Goal: Task Accomplishment & Management: Complete application form

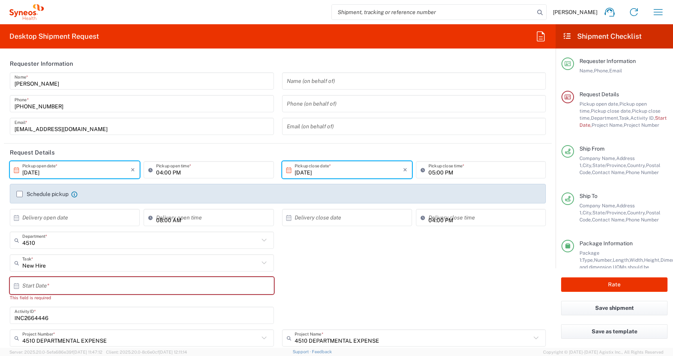
click at [32, 294] on div "This field is required" at bounding box center [142, 297] width 264 height 7
click at [29, 286] on input "text" at bounding box center [143, 286] width 243 height 14
click at [120, 345] on span "13" at bounding box center [120, 346] width 11 height 11
type input "[DATE]"
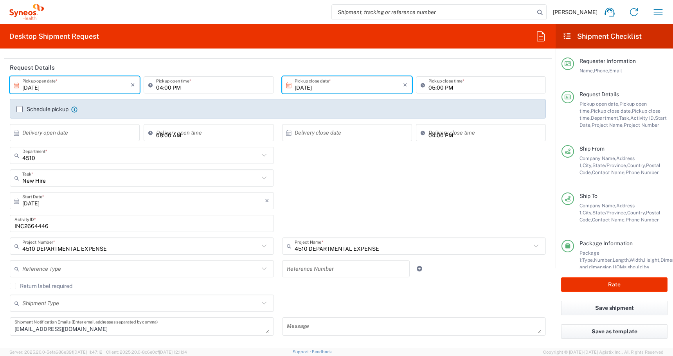
scroll to position [91, 0]
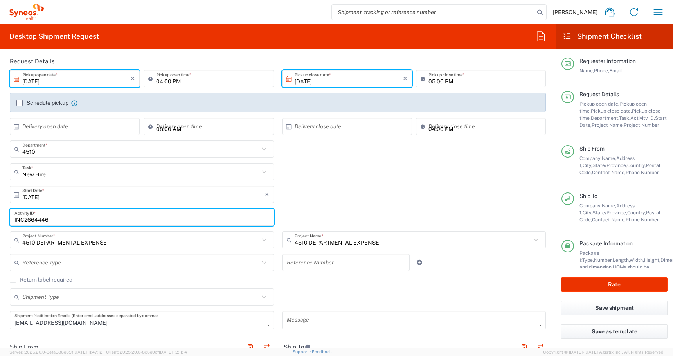
drag, startPoint x: 56, startPoint y: 218, endPoint x: -67, endPoint y: 217, distance: 122.8
click at [0, 217] on html "[PERSON_NAME] Home Shipment estimator Shipment tracking Desktop shipment reques…" at bounding box center [336, 178] width 673 height 356
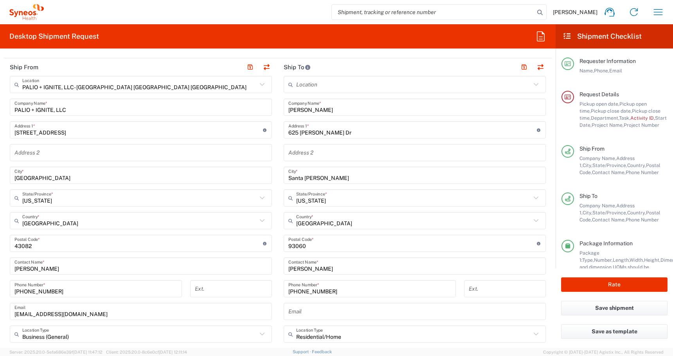
scroll to position [378, 0]
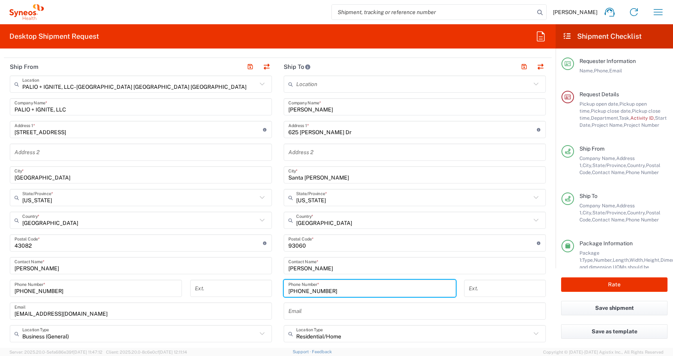
drag, startPoint x: 333, startPoint y: 289, endPoint x: 218, endPoint y: 289, distance: 114.6
click at [230, 289] on div "Ship From PALIO + IGNITE, LLC- [GEOGRAPHIC_DATA] [GEOGRAPHIC_DATA] [GEOGRAPHIC_…" at bounding box center [278, 232] width 548 height 349
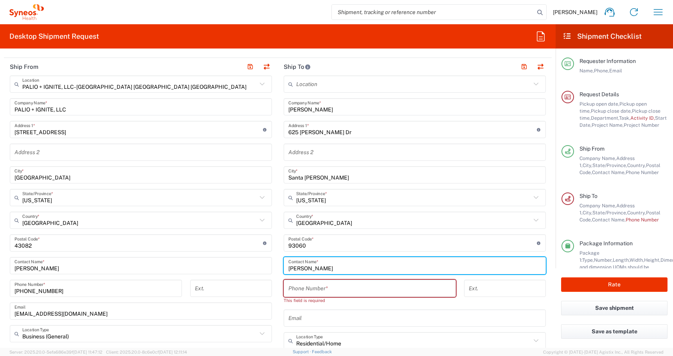
drag, startPoint x: 335, startPoint y: 267, endPoint x: 204, endPoint y: 260, distance: 131.2
click at [204, 260] on div "Ship From PALIO + IGNITE, LLC- [GEOGRAPHIC_DATA] [GEOGRAPHIC_DATA] [GEOGRAPHIC_…" at bounding box center [278, 236] width 548 height 356
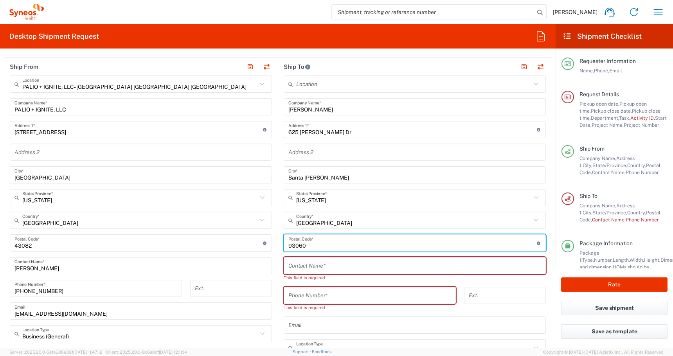
drag, startPoint x: 311, startPoint y: 244, endPoint x: 201, endPoint y: 237, distance: 109.8
click at [212, 237] on div "Ship From PALIO + IGNITE, LLC- [GEOGRAPHIC_DATA] [GEOGRAPHIC_DATA] [GEOGRAPHIC_…" at bounding box center [278, 239] width 548 height 363
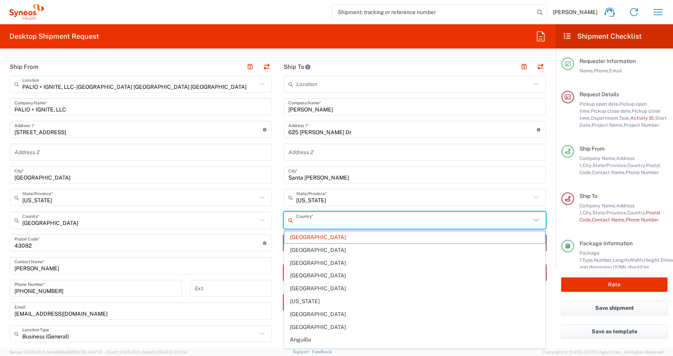
drag, startPoint x: 344, startPoint y: 224, endPoint x: 173, endPoint y: 214, distance: 171.6
click at [178, 214] on div "Ship From PALIO + IGNITE, LLC- [GEOGRAPHIC_DATA] [GEOGRAPHIC_DATA] [GEOGRAPHIC_…" at bounding box center [278, 243] width 548 height 370
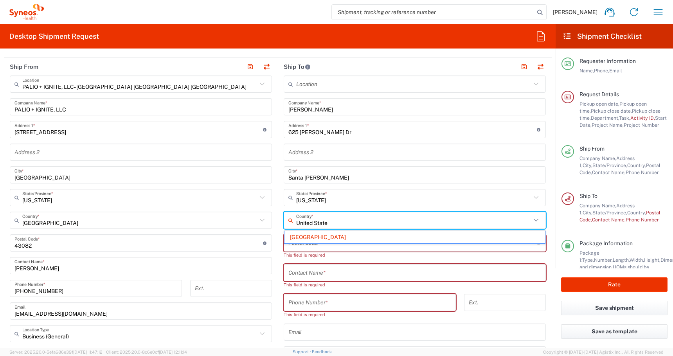
type input "United State"
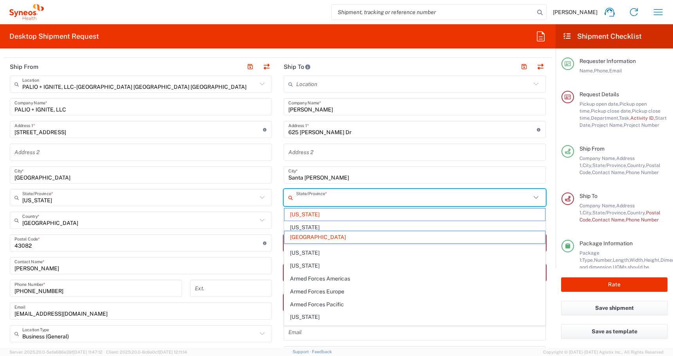
drag, startPoint x: 324, startPoint y: 199, endPoint x: 217, endPoint y: 189, distance: 107.2
click at [227, 189] on div "Ship From PALIO + IGNITE, LLC- [GEOGRAPHIC_DATA] [GEOGRAPHIC_DATA] [GEOGRAPHIC_…" at bounding box center [278, 243] width 548 height 370
type input "[US_STATE]"
type input "[GEOGRAPHIC_DATA]"
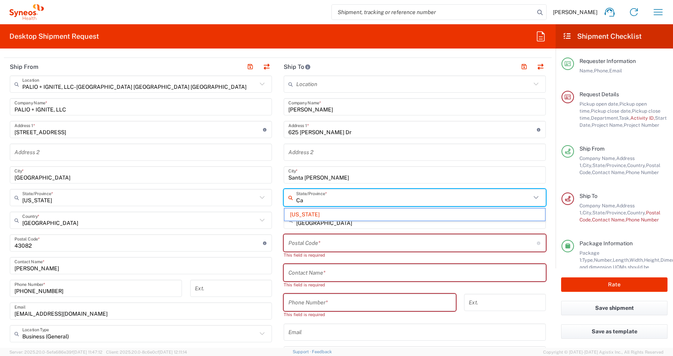
type input "C"
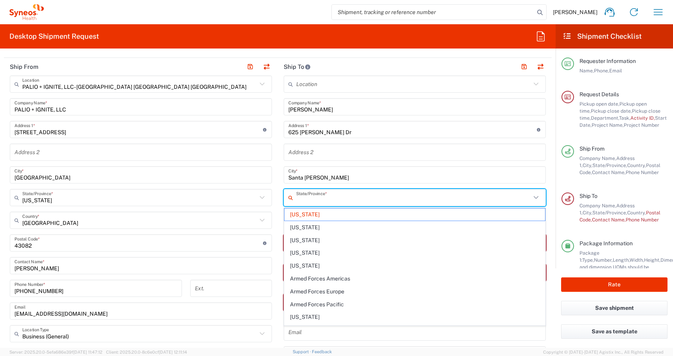
click at [322, 180] on input "Santa [PERSON_NAME]" at bounding box center [414, 175] width 253 height 14
type input "[US_STATE]"
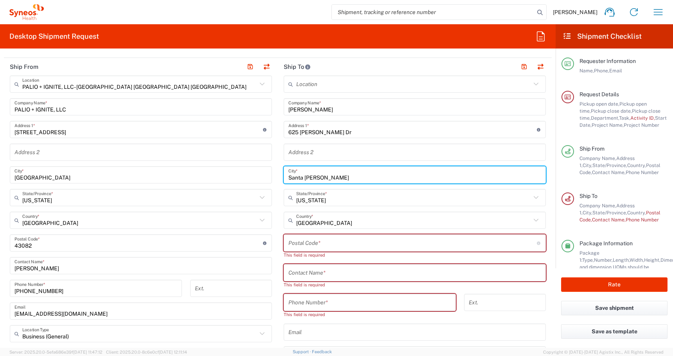
drag, startPoint x: 322, startPoint y: 180, endPoint x: 201, endPoint y: 174, distance: 121.8
click at [206, 174] on div "Ship From PALIO + IGNITE, LLC- [GEOGRAPHIC_DATA] [GEOGRAPHIC_DATA] [GEOGRAPHIC_…" at bounding box center [278, 243] width 548 height 370
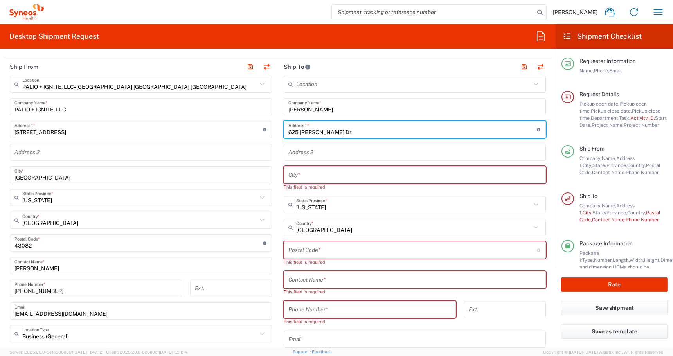
drag, startPoint x: 320, startPoint y: 124, endPoint x: 292, endPoint y: 124, distance: 27.8
click at [291, 123] on input "625 [PERSON_NAME] Dr" at bounding box center [412, 130] width 248 height 14
drag, startPoint x: 338, startPoint y: 133, endPoint x: 214, endPoint y: 129, distance: 124.1
click at [214, 129] on div "Ship From PALIO + IGNITE, LLC- [GEOGRAPHIC_DATA] [GEOGRAPHIC_DATA] [GEOGRAPHIC_…" at bounding box center [278, 246] width 548 height 377
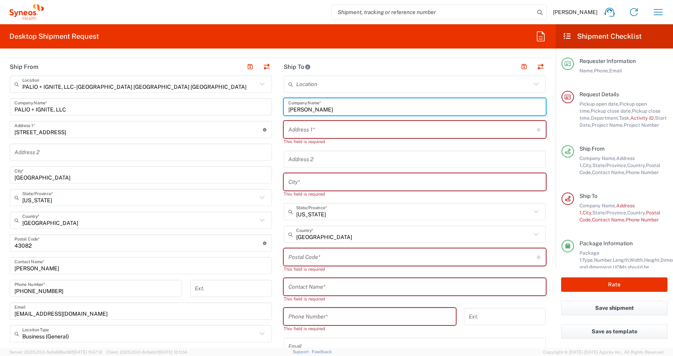
drag, startPoint x: 337, startPoint y: 110, endPoint x: 194, endPoint y: 99, distance: 143.2
click at [200, 100] on div "Ship From PALIO + IGNITE, LLC- [GEOGRAPHIC_DATA] [GEOGRAPHIC_DATA] [GEOGRAPHIC_…" at bounding box center [278, 250] width 548 height 385
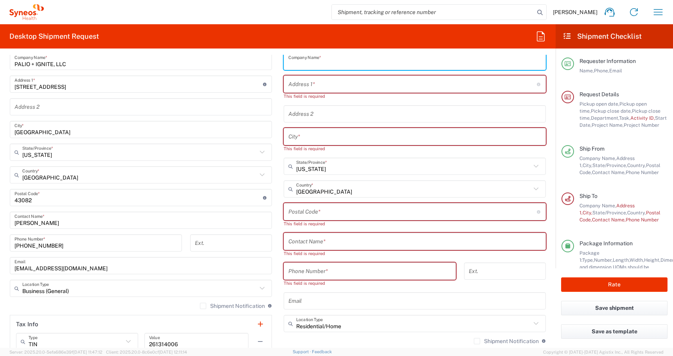
scroll to position [430, 0]
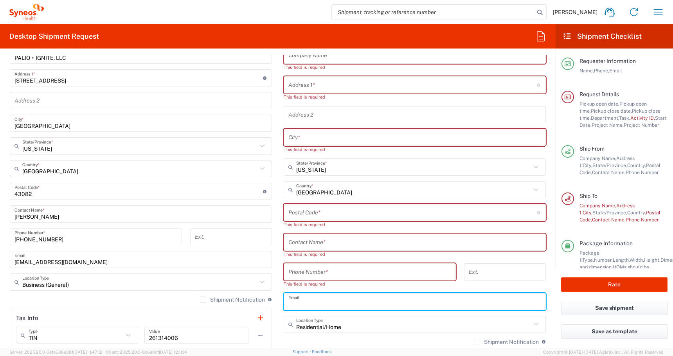
click at [301, 294] on div "Email" at bounding box center [415, 301] width 262 height 17
paste input "[EMAIL_ADDRESS][DOMAIN_NAME]"
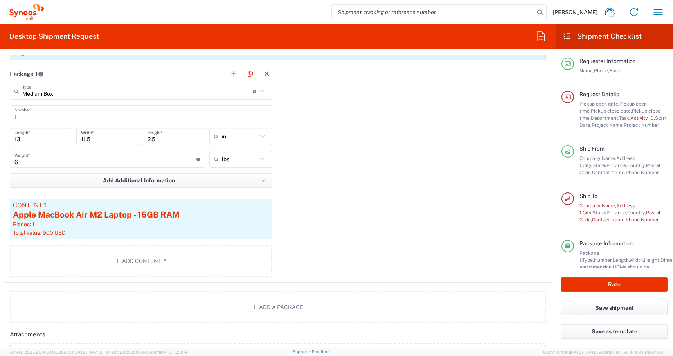
scroll to position [808, 0]
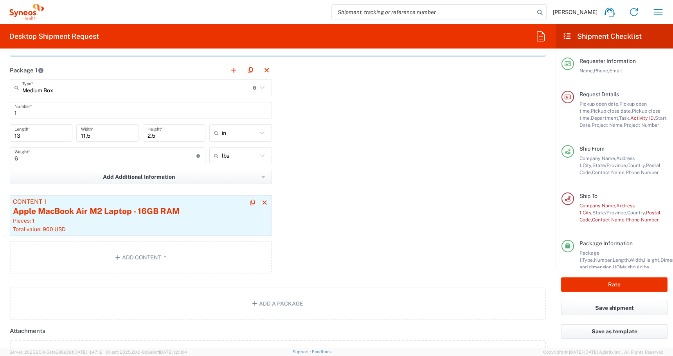
type input "[EMAIL_ADDRESS][DOMAIN_NAME]"
click at [118, 220] on div "Pieces: 1" at bounding box center [141, 220] width 256 height 7
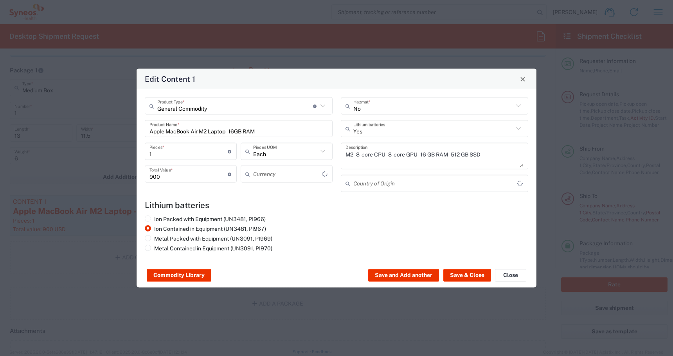
type input "US Dollar"
type input "[GEOGRAPHIC_DATA]"
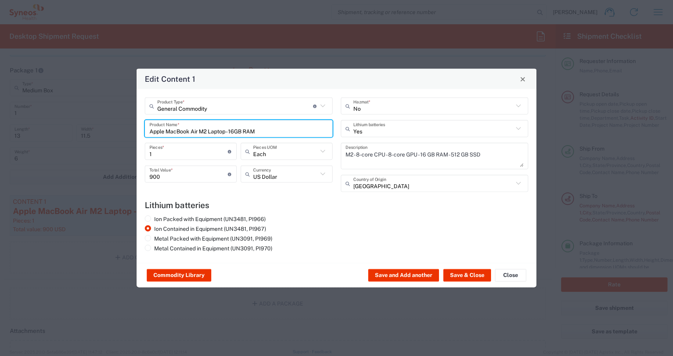
drag, startPoint x: 266, startPoint y: 132, endPoint x: -30, endPoint y: 77, distance: 300.8
click at [0, 77] on html "[PERSON_NAME] Home Shipment estimator Shipment tracking Desktop shipment reques…" at bounding box center [336, 178] width 673 height 356
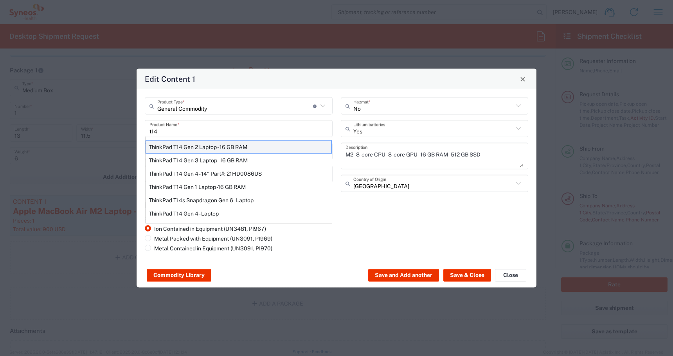
click at [169, 143] on div "ThinkPad T14 Gen 2 Laptop - 16 GB RAM" at bounding box center [239, 146] width 186 height 13
type input "ThinkPad T14 Gen 2 Laptop - 16 GB RAM"
type textarea "Intel Core i7-1156G7 vProÂ® Processor - 14"- 16 GB RAM - 512 GB SSD"
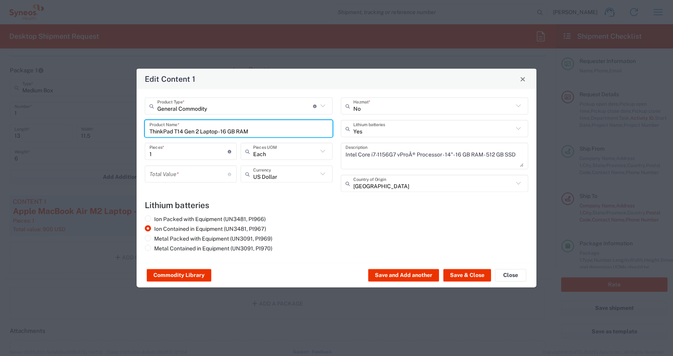
click at [166, 171] on input "number" at bounding box center [188, 174] width 78 height 14
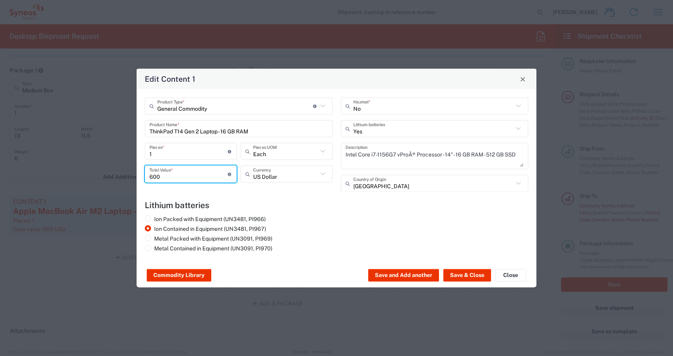
type input "600"
click at [467, 283] on div "Commodity Library Save and Add another Save & Close Close" at bounding box center [337, 275] width 400 height 25
click at [458, 277] on button "Save & Close" at bounding box center [467, 275] width 48 height 13
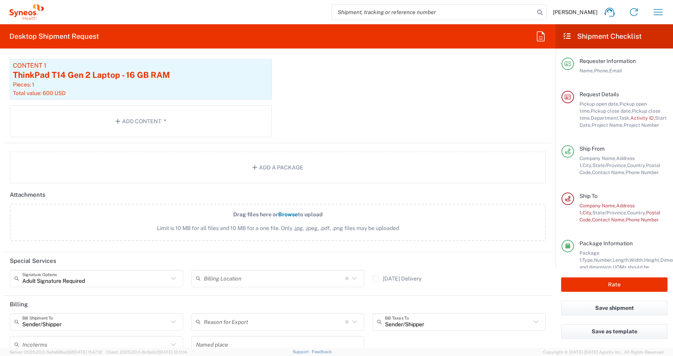
scroll to position [1009, 0]
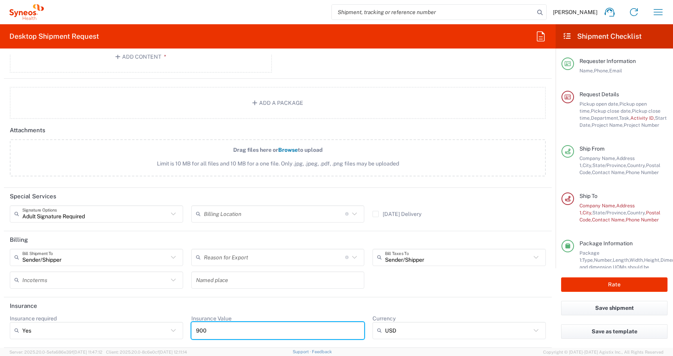
drag, startPoint x: 214, startPoint y: 328, endPoint x: 117, endPoint y: 328, distance: 97.4
click at [117, 328] on div "Insurance required Yes Yes No Insurance Value 900 Currency USD USD ADP AED AFN …" at bounding box center [278, 330] width 544 height 30
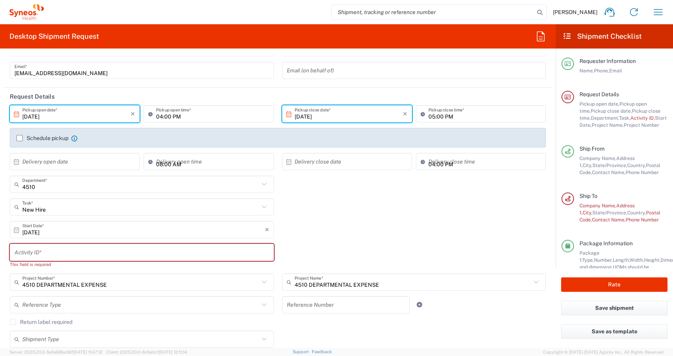
scroll to position [59, 0]
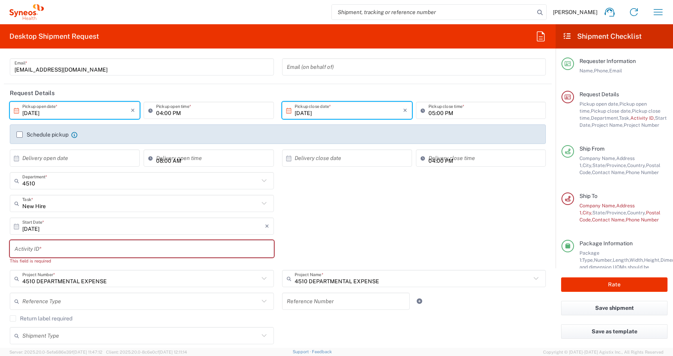
type input "600"
click at [24, 252] on input "text" at bounding box center [141, 249] width 255 height 14
paste input "SCTASK2723218"
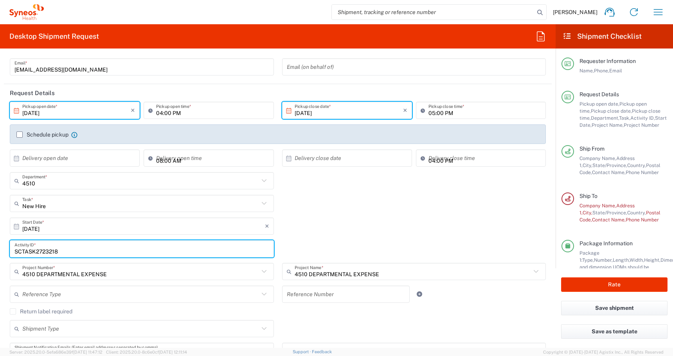
type input "SCTASK2723218"
click at [104, 90] on header "Request Details" at bounding box center [278, 93] width 548 height 18
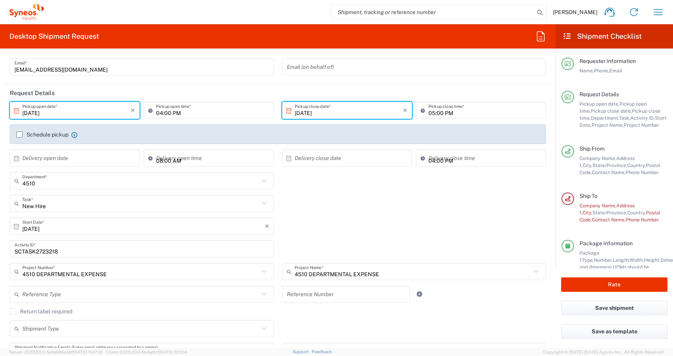
click at [84, 106] on input "[DATE]" at bounding box center [76, 111] width 108 height 14
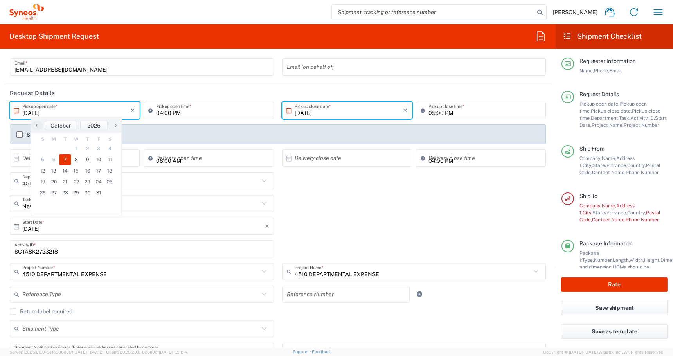
click at [335, 210] on div "New Hire Task * Inventory Transfer Break/Fix New Hire Other Refresh" at bounding box center [278, 206] width 544 height 23
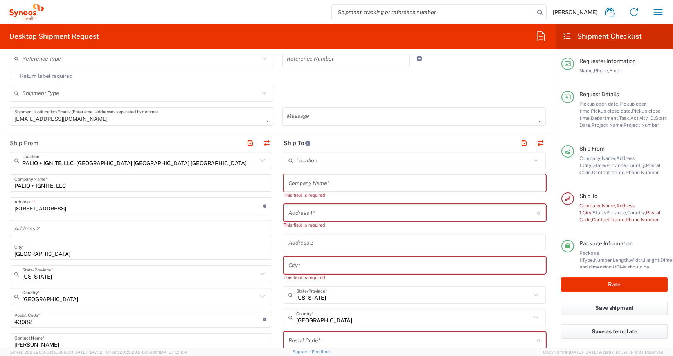
scroll to position [305, 0]
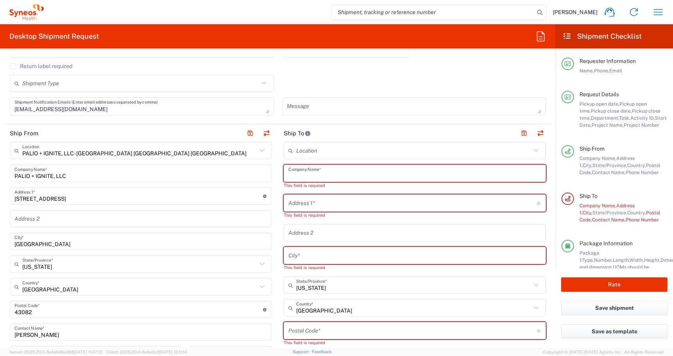
click at [296, 173] on input "text" at bounding box center [414, 174] width 253 height 14
click at [303, 176] on input "text" at bounding box center [414, 174] width 253 height 14
paste input "[PERSON_NAME]"
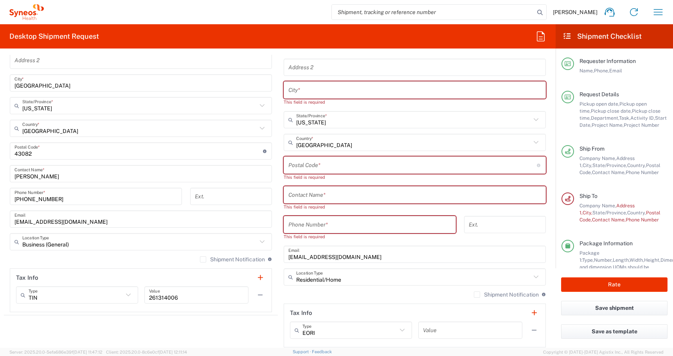
scroll to position [467, 0]
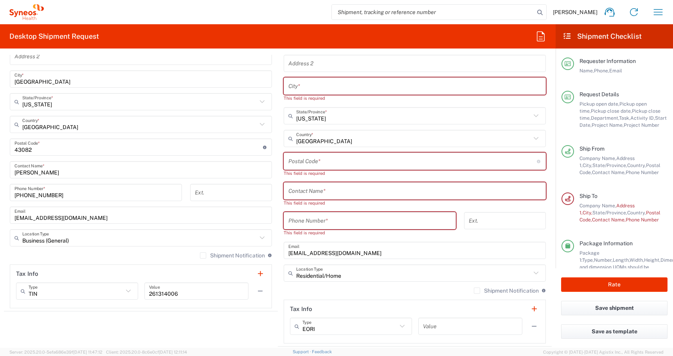
type input "[PERSON_NAME]"
click at [293, 184] on input "text" at bounding box center [414, 191] width 253 height 14
paste input "[PERSON_NAME]"
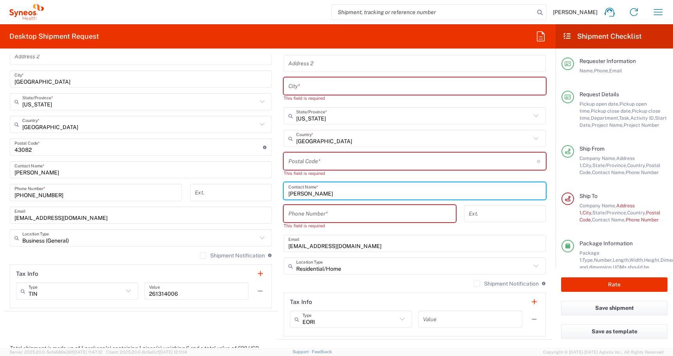
type input "[PERSON_NAME]"
click at [294, 210] on input "tel" at bounding box center [369, 214] width 163 height 14
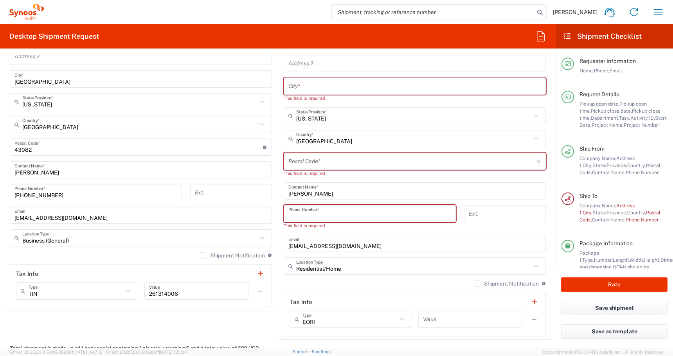
paste input "[PHONE_NUMBER]"
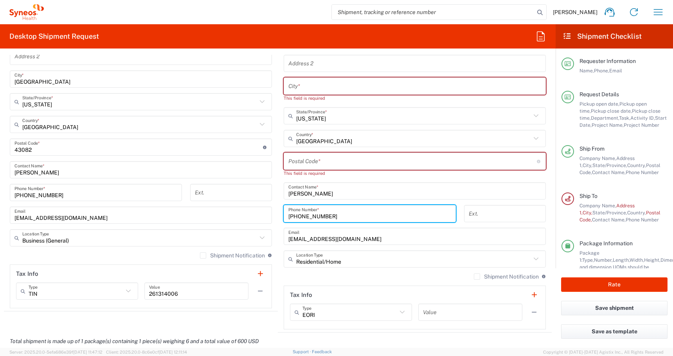
type input "[PHONE_NUMBER]"
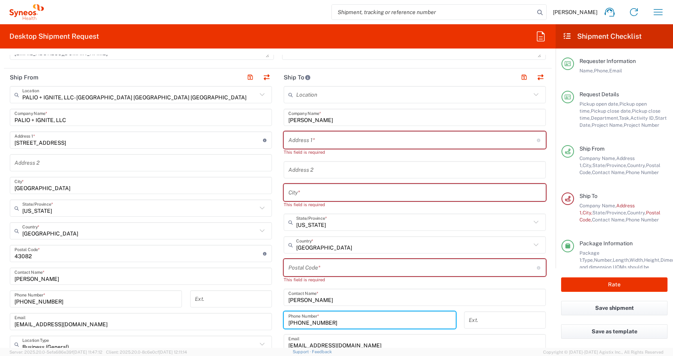
scroll to position [344, 0]
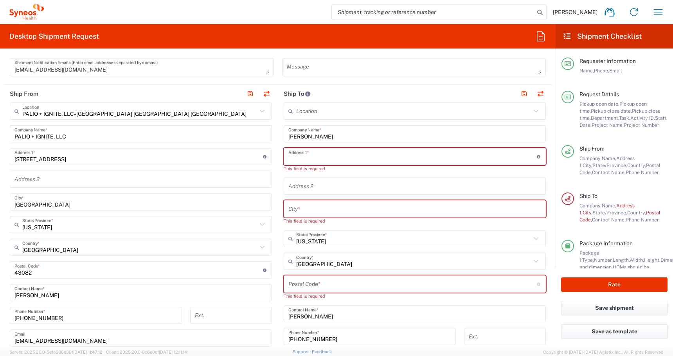
click at [293, 156] on input "text" at bounding box center [412, 157] width 248 height 14
paste input "[STREET_ADDRESS]"
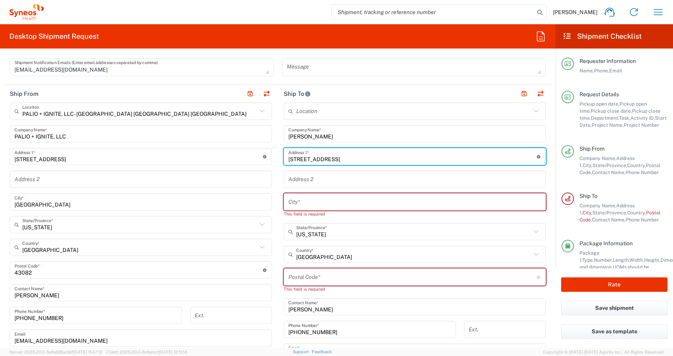
scroll to position [345, 0]
type input "[STREET_ADDRESS]"
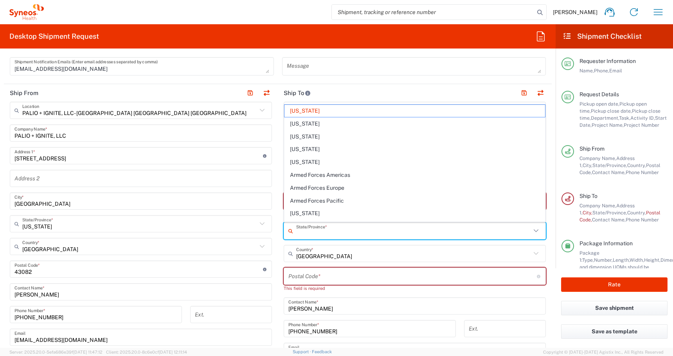
drag, startPoint x: 328, startPoint y: 235, endPoint x: 81, endPoint y: 215, distance: 248.0
click at [100, 214] on div "Ship From PALIO + IGNITE, LLC- [GEOGRAPHIC_DATA] [GEOGRAPHIC_DATA] [GEOGRAPHIC_…" at bounding box center [278, 265] width 548 height 363
type input "[US_STATE]"
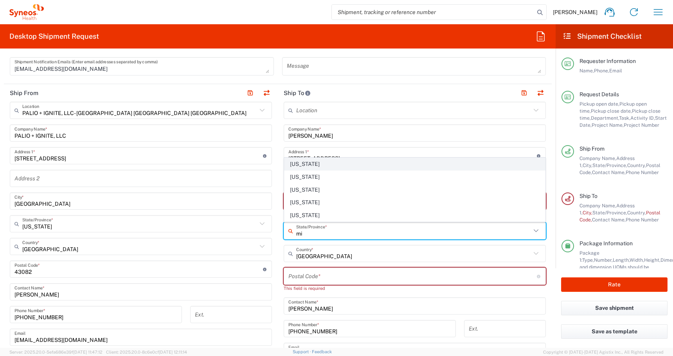
click at [297, 166] on span "[US_STATE]" at bounding box center [414, 164] width 261 height 12
type input "[US_STATE]"
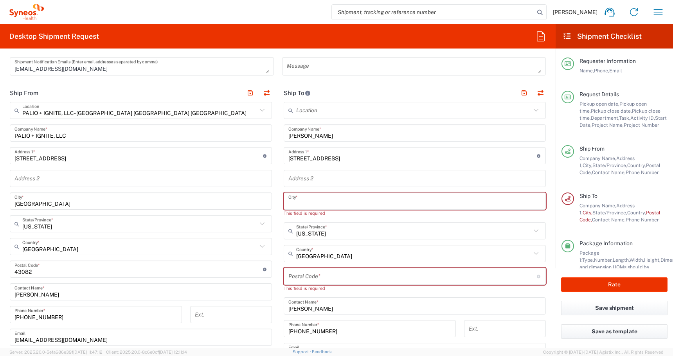
click at [302, 205] on input "text" at bounding box center [414, 201] width 253 height 14
paste input "[PERSON_NAME]"
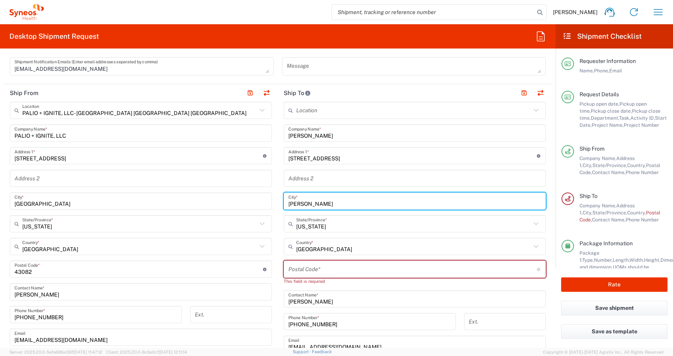
type input "[PERSON_NAME]"
click at [293, 271] on input "undefined" at bounding box center [412, 269] width 248 height 14
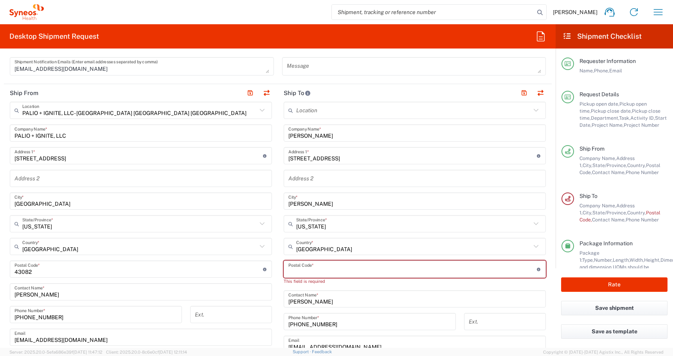
paste input "48085"
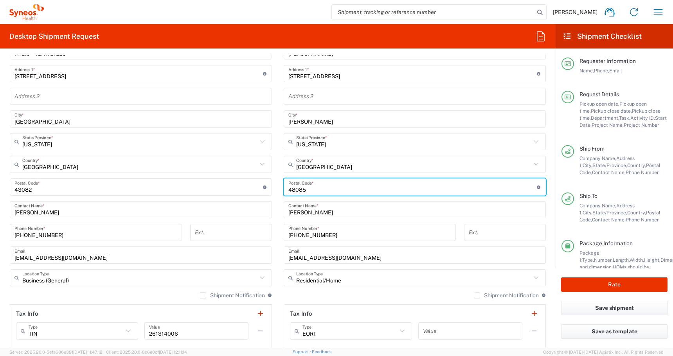
scroll to position [428, 0]
type input "48085"
click at [586, 289] on button "Rate" at bounding box center [614, 284] width 106 height 14
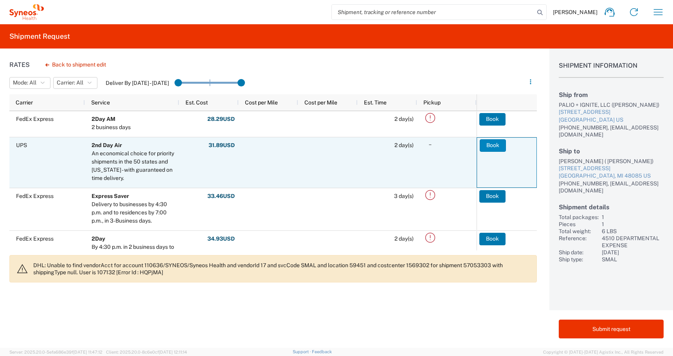
click at [493, 148] on button "Book" at bounding box center [493, 145] width 26 height 13
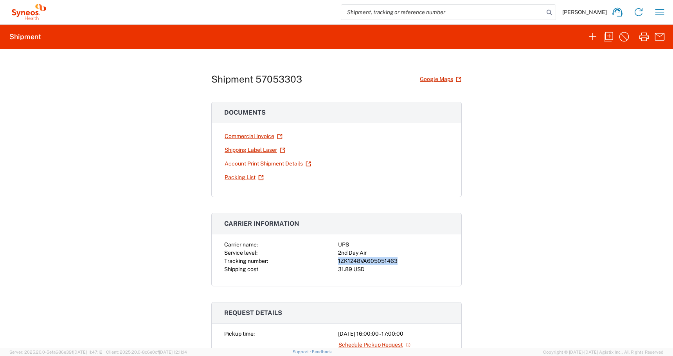
drag, startPoint x: 397, startPoint y: 261, endPoint x: 334, endPoint y: 265, distance: 63.5
click at [334, 265] on div "Carrier name: UPS Service level: 2nd Day Air Tracking number: 1ZK1248VA60505146…" at bounding box center [336, 257] width 225 height 33
copy div "1ZK1248VA605051463"
click at [233, 153] on link "Shipping Label Laser" at bounding box center [254, 150] width 61 height 14
click at [607, 38] on icon "button" at bounding box center [608, 37] width 13 height 13
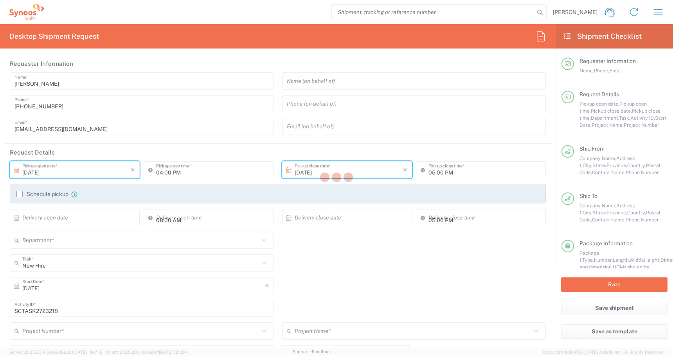
type input "[US_STATE]"
type input "Business (General)"
type input "Residential/Home"
type input "[US_STATE]"
type input "Medium Box"
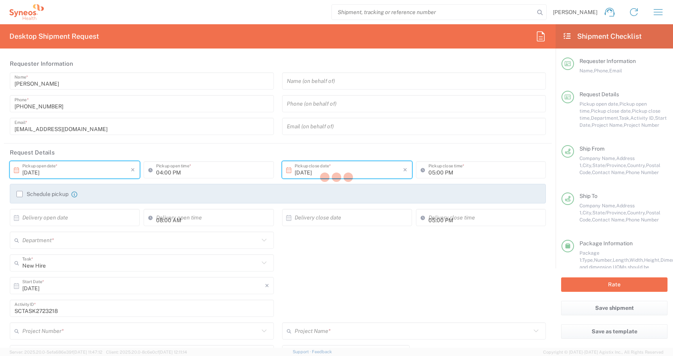
type input "4510 DEPARTMENTAL EXPENSE"
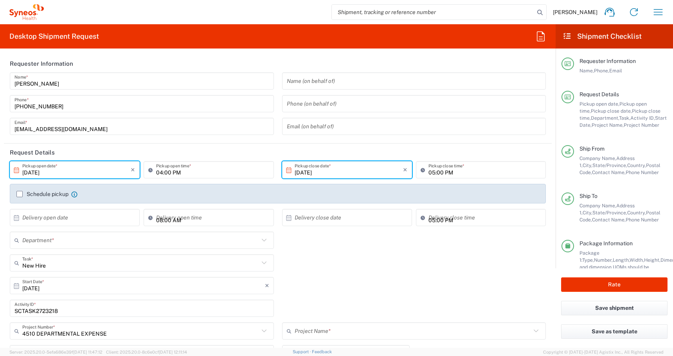
type input "4510 DEPARTMENTAL EXPENSE"
type input "4510"
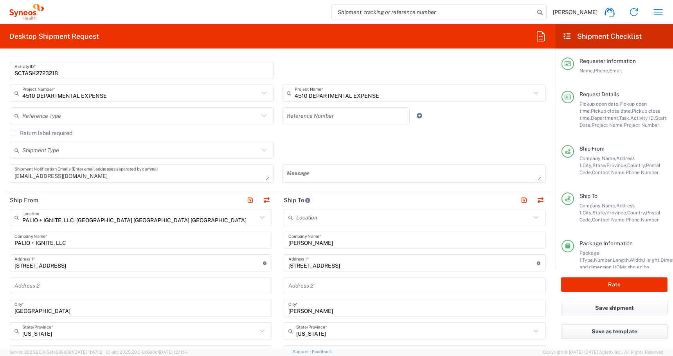
scroll to position [244, 0]
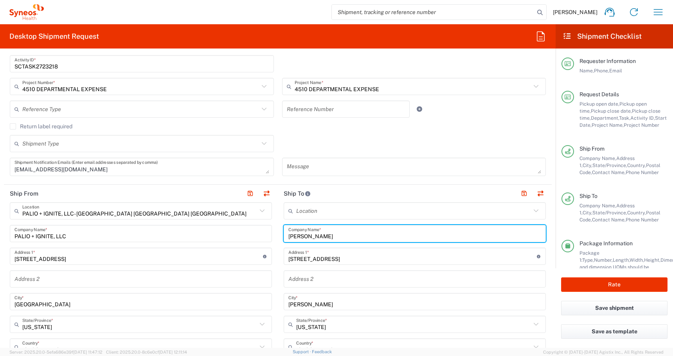
drag, startPoint x: 334, startPoint y: 237, endPoint x: 257, endPoint y: 234, distance: 76.7
click at [257, 234] on div "Ship From PALIO + IGNITE, LLC- [GEOGRAPHIC_DATA] [GEOGRAPHIC_DATA] [GEOGRAPHIC_…" at bounding box center [278, 359] width 548 height 349
paste input "[PERSON_NAME]"
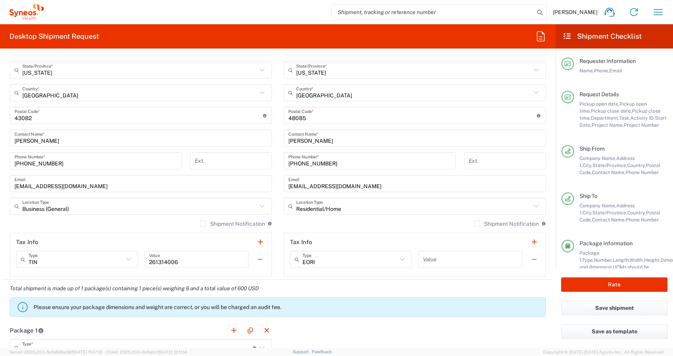
scroll to position [502, 0]
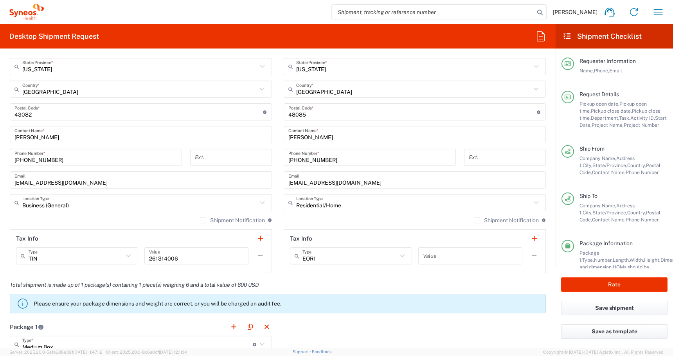
type input "[PERSON_NAME]"
drag, startPoint x: 342, startPoint y: 187, endPoint x: 215, endPoint y: 178, distance: 127.0
click at [215, 178] on div "Ship From PALIO + IGNITE, LLC- [GEOGRAPHIC_DATA] [GEOGRAPHIC_DATA] [GEOGRAPHIC_…" at bounding box center [278, 101] width 548 height 349
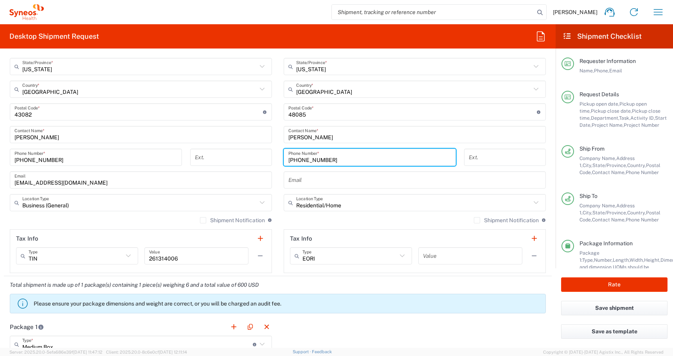
drag, startPoint x: 336, startPoint y: 157, endPoint x: 222, endPoint y: 156, distance: 114.6
click at [225, 157] on div "Ship From PALIO + IGNITE, LLC- [GEOGRAPHIC_DATA] [GEOGRAPHIC_DATA] [GEOGRAPHIC_…" at bounding box center [278, 101] width 548 height 349
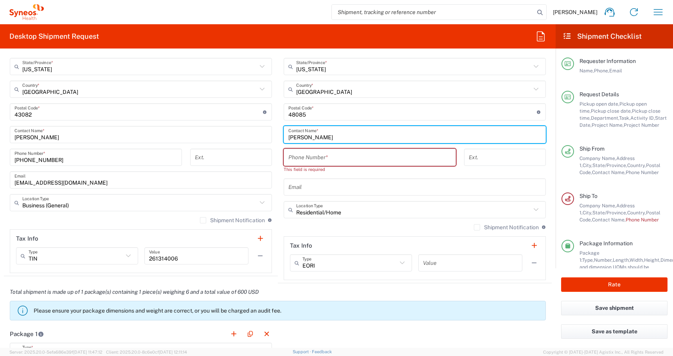
drag, startPoint x: 334, startPoint y: 136, endPoint x: 129, endPoint y: 133, distance: 205.0
click at [146, 133] on div "Ship From PALIO + IGNITE, LLC- [GEOGRAPHIC_DATA] [GEOGRAPHIC_DATA] [GEOGRAPHIC_…" at bounding box center [278, 105] width 548 height 356
paste input "[PERSON_NAME]"
type input "[PERSON_NAME]"
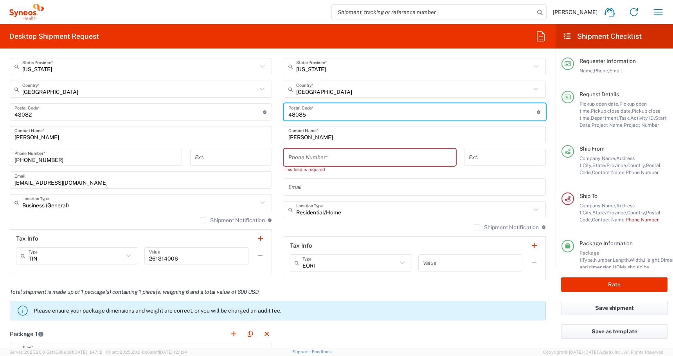
drag, startPoint x: 310, startPoint y: 117, endPoint x: 234, endPoint y: 112, distance: 76.0
click at [234, 112] on div "Ship From PALIO + IGNITE, LLC- [GEOGRAPHIC_DATA] [GEOGRAPHIC_DATA] [GEOGRAPHIC_…" at bounding box center [278, 105] width 548 height 356
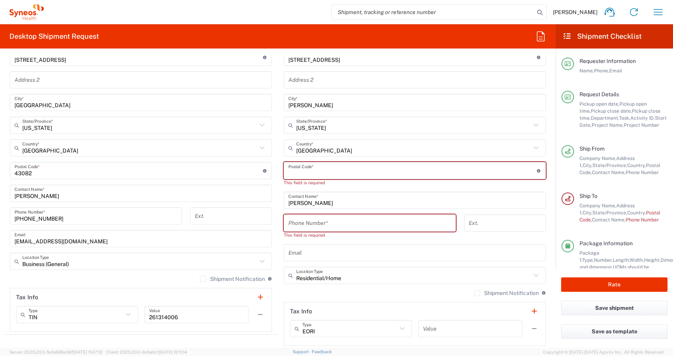
scroll to position [389, 0]
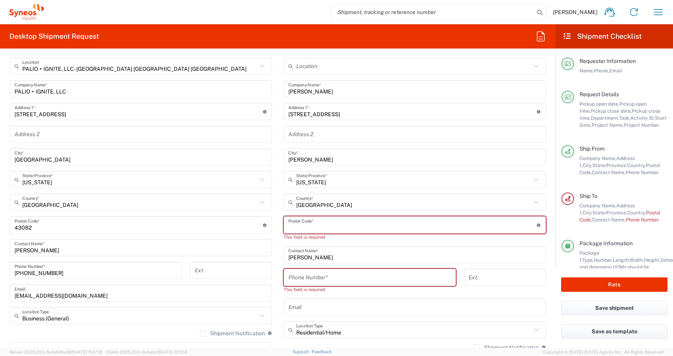
drag, startPoint x: 292, startPoint y: 160, endPoint x: 255, endPoint y: 160, distance: 36.8
click at [277, 160] on div "Ship From PALIO + IGNITE, LLC- [GEOGRAPHIC_DATA] [GEOGRAPHIC_DATA] [GEOGRAPHIC_…" at bounding box center [278, 221] width 548 height 363
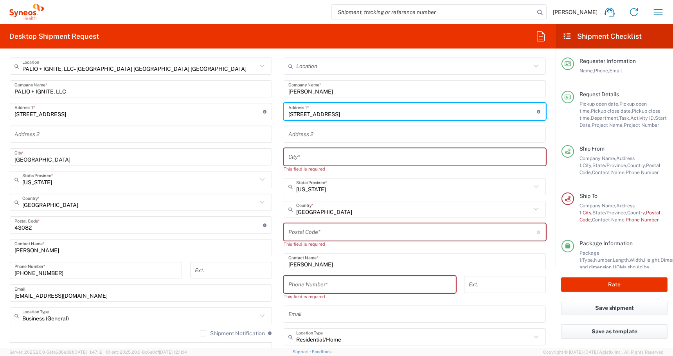
drag, startPoint x: 359, startPoint y: 114, endPoint x: 205, endPoint y: 114, distance: 154.1
click at [216, 114] on div "Ship From PALIO + IGNITE, LLC- [GEOGRAPHIC_DATA] [GEOGRAPHIC_DATA] [GEOGRAPHIC_…" at bounding box center [278, 225] width 548 height 370
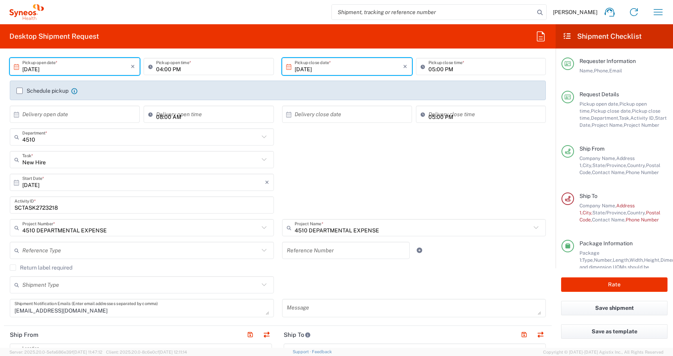
scroll to position [99, 0]
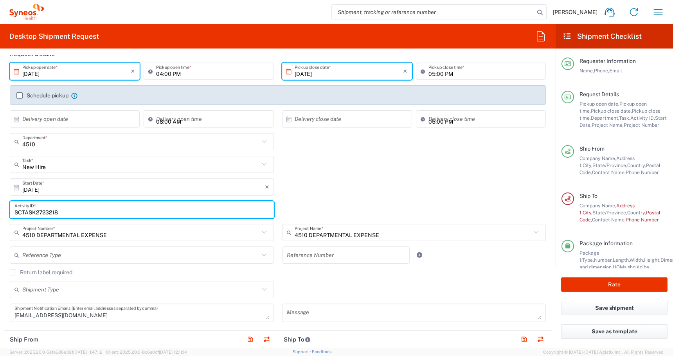
drag, startPoint x: 65, startPoint y: 211, endPoint x: -151, endPoint y: 190, distance: 217.0
click at [0, 190] on html "[PERSON_NAME] Home Shipment estimator Shipment tracking Desktop shipment reques…" at bounding box center [336, 178] width 673 height 356
paste input "5526"
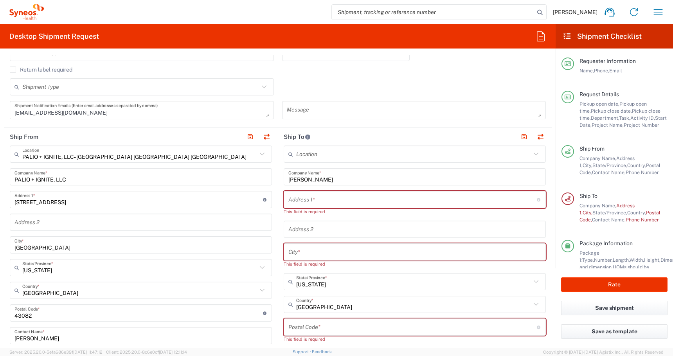
scroll to position [301, 0]
type input "SCTASK2725526"
click at [296, 201] on input "text" at bounding box center [412, 200] width 248 height 14
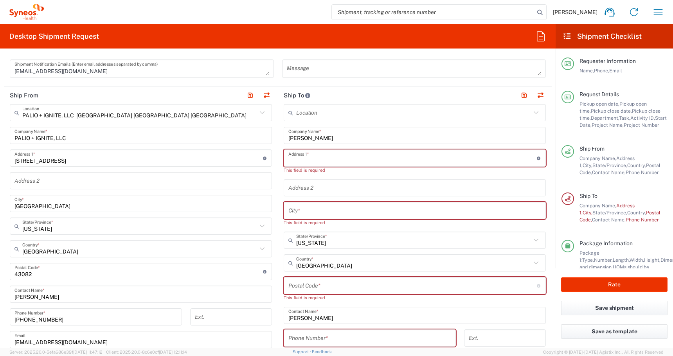
scroll to position [351, 0]
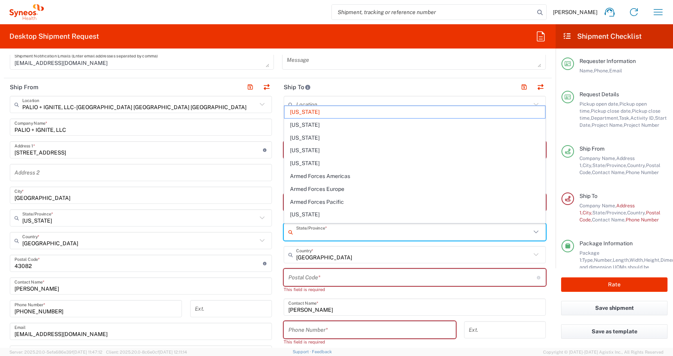
drag, startPoint x: 325, startPoint y: 232, endPoint x: 119, endPoint y: 226, distance: 207.0
click at [130, 226] on div "Ship From PALIO + IGNITE, LLC- [GEOGRAPHIC_DATA] [GEOGRAPHIC_DATA] [GEOGRAPHIC_…" at bounding box center [278, 266] width 548 height 377
type input "[US_STATE]"
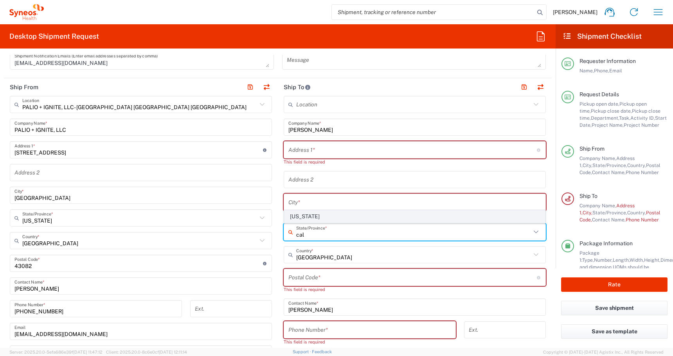
click at [295, 217] on span "[US_STATE]" at bounding box center [414, 216] width 261 height 12
type input "[US_STATE]"
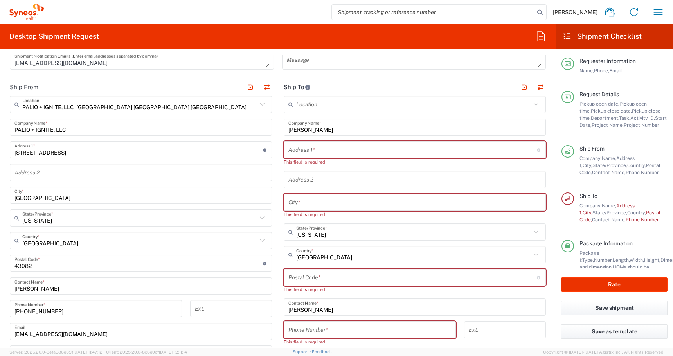
click at [303, 278] on input "undefined" at bounding box center [412, 278] width 248 height 14
paste input "94549"
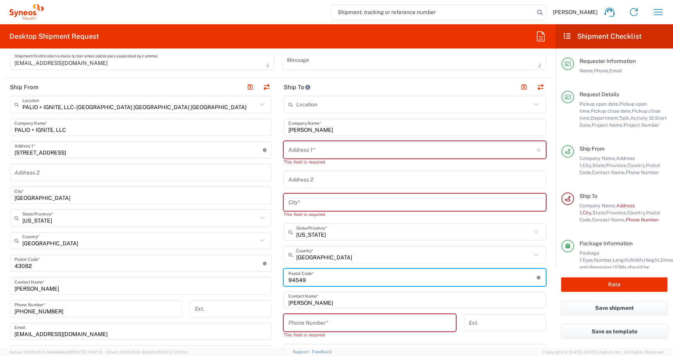
type input "94549"
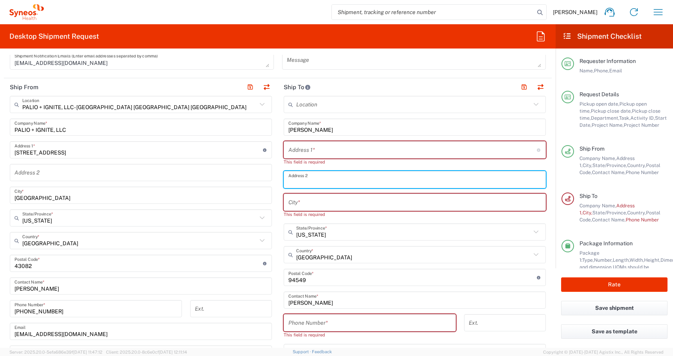
click at [297, 177] on input "text" at bounding box center [414, 180] width 253 height 14
click at [288, 205] on div "City *" at bounding box center [415, 202] width 262 height 17
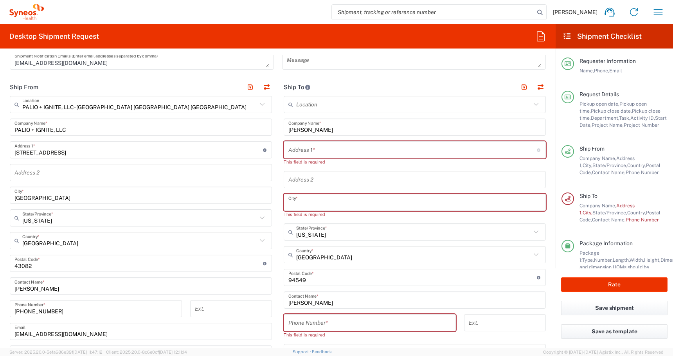
click at [294, 201] on input "text" at bounding box center [414, 203] width 253 height 14
paste input "[GEOGRAPHIC_DATA]"
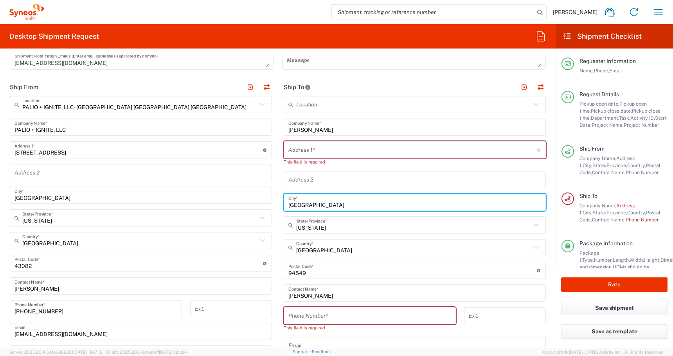
type input "[GEOGRAPHIC_DATA]"
click at [301, 151] on input "text" at bounding box center [412, 150] width 248 height 14
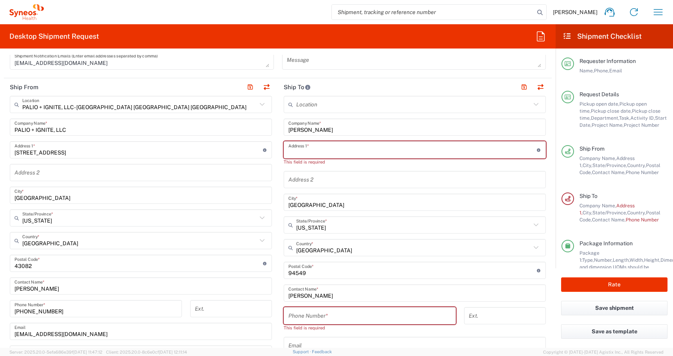
paste input "[STREET_ADDRESS][PERSON_NAME]"
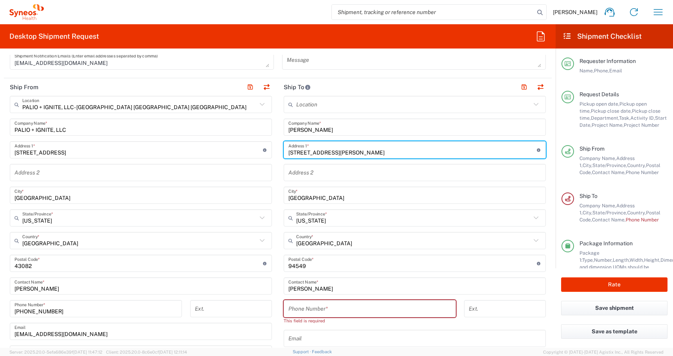
type input "[STREET_ADDRESS][PERSON_NAME]"
click at [298, 310] on input "tel" at bounding box center [369, 309] width 163 height 14
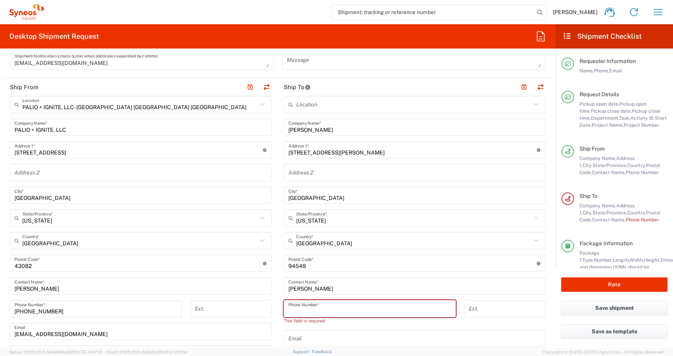
paste input "[PHONE_NUMBER]"
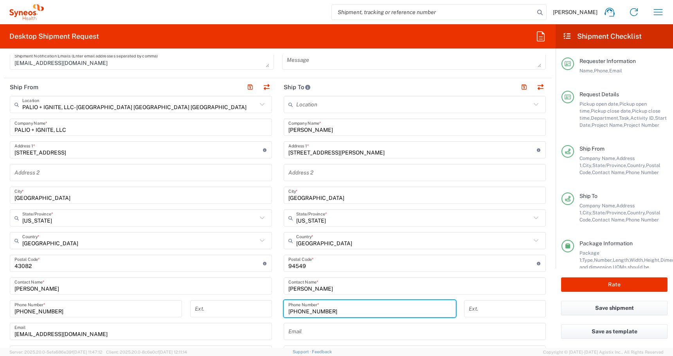
type input "[PHONE_NUMBER]"
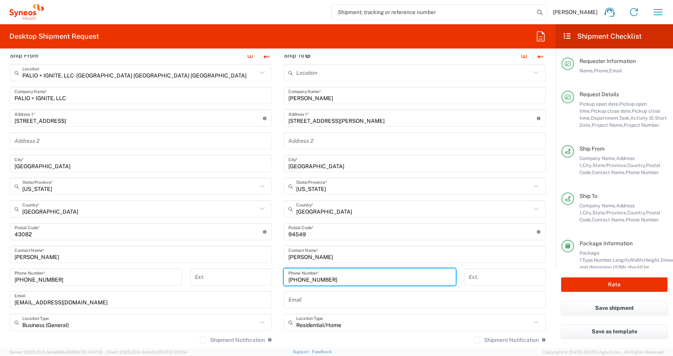
scroll to position [383, 0]
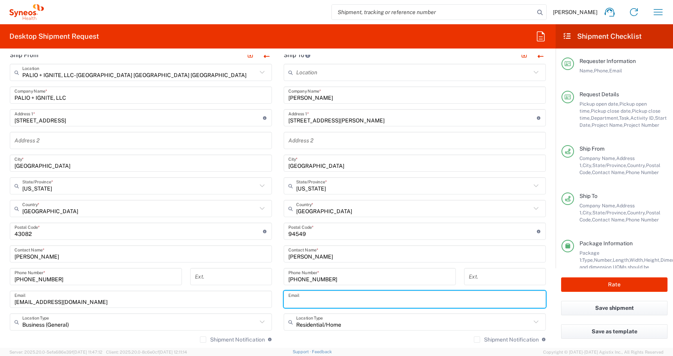
click at [305, 301] on input "text" at bounding box center [414, 300] width 253 height 14
paste input "[EMAIL_ADDRESS][DOMAIN_NAME]"
type input "[EMAIL_ADDRESS][DOMAIN_NAME]"
click at [587, 288] on button "Rate" at bounding box center [614, 284] width 106 height 14
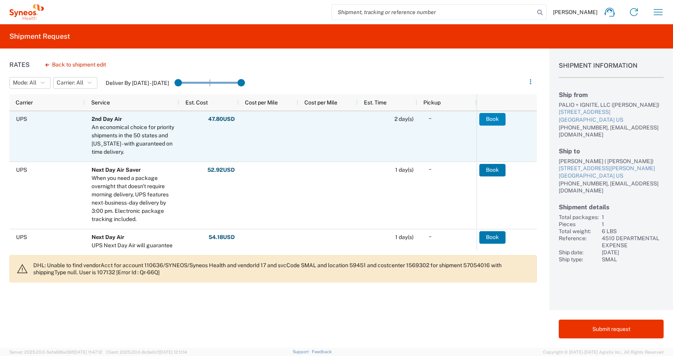
click at [493, 120] on button "Book" at bounding box center [492, 119] width 26 height 13
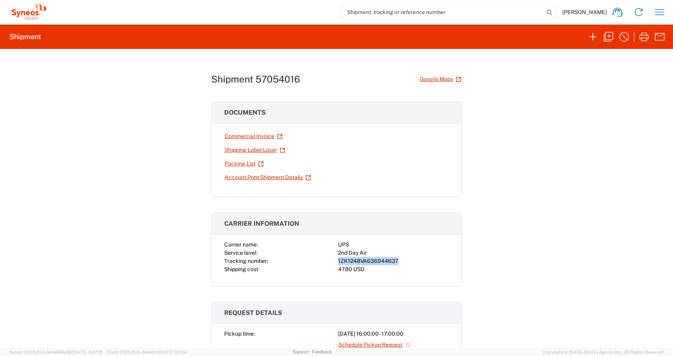
drag, startPoint x: 399, startPoint y: 261, endPoint x: 332, endPoint y: 262, distance: 67.3
click at [332, 262] on div "Carrier name: UPS Service level: 2nd Day Air Tracking number: 1ZK1248VA63694463…" at bounding box center [336, 257] width 225 height 33
copy div "1ZK1248VA636944637"
click at [235, 147] on link "Shipping Label Laser" at bounding box center [254, 150] width 61 height 14
click at [608, 43] on button "button" at bounding box center [608, 37] width 16 height 16
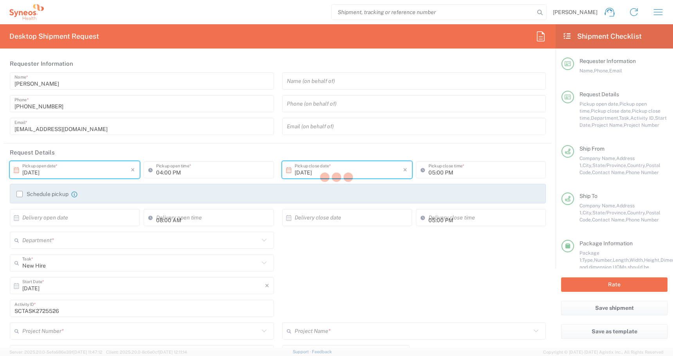
type input "[US_STATE]"
type input "Medium Box"
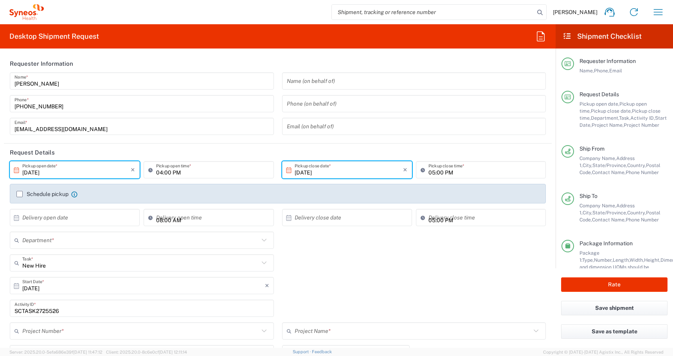
type input "4510 DEPARTMENTAL EXPENSE"
type input "4510"
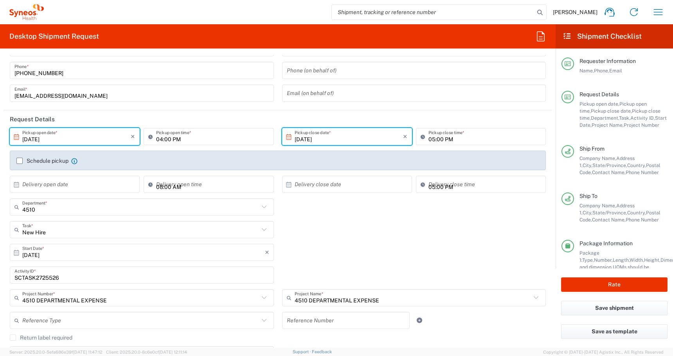
scroll to position [38, 0]
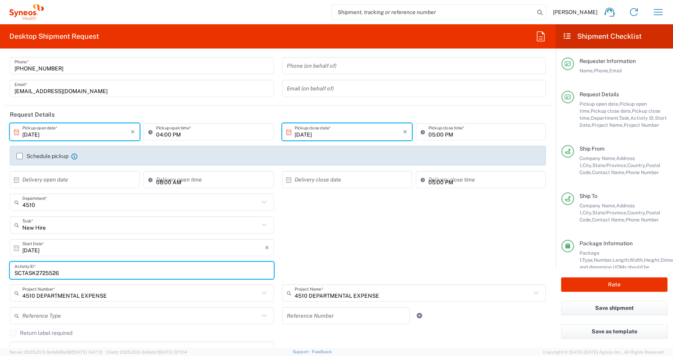
drag, startPoint x: 62, startPoint y: 275, endPoint x: 0, endPoint y: 275, distance: 61.8
click at [0, 275] on html "[PERSON_NAME] Home Shipment estimator Shipment tracking Desktop shipment reques…" at bounding box center [336, 178] width 673 height 356
paste input "903"
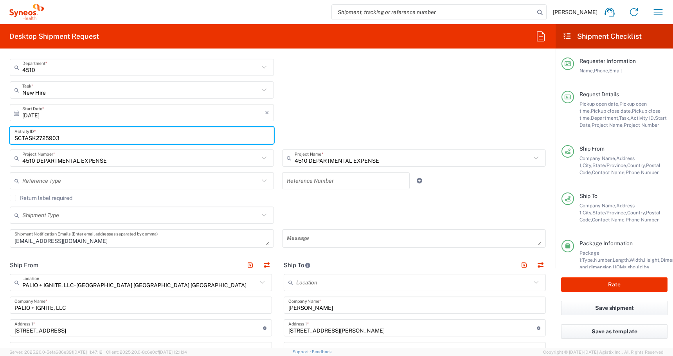
scroll to position [201, 0]
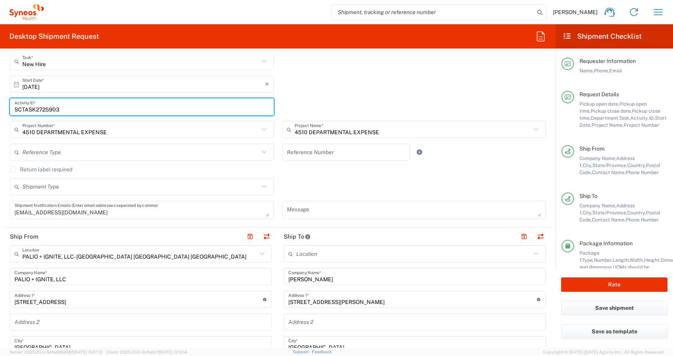
type input "SCTASK2725903"
drag, startPoint x: 323, startPoint y: 281, endPoint x: 156, endPoint y: 281, distance: 166.6
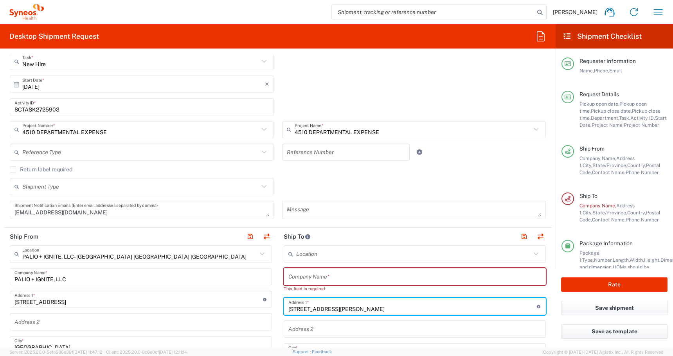
drag, startPoint x: 337, startPoint y: 300, endPoint x: 207, endPoint y: 300, distance: 130.3
drag, startPoint x: 320, startPoint y: 308, endPoint x: 165, endPoint y: 296, distance: 155.0
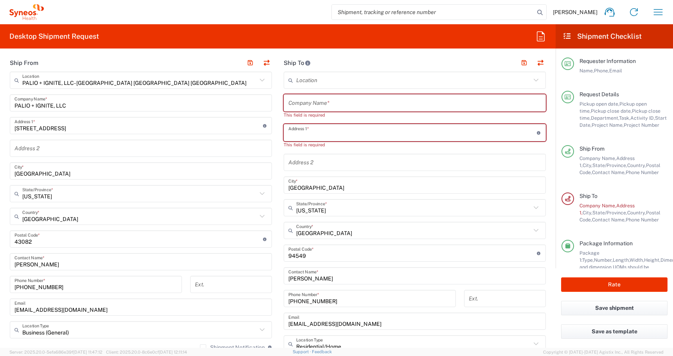
scroll to position [395, 0]
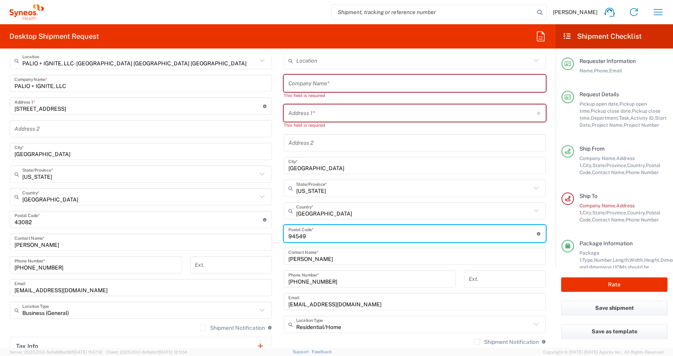
drag, startPoint x: 312, startPoint y: 234, endPoint x: 222, endPoint y: 234, distance: 90.0
click at [222, 234] on div "Ship From PALIO + IGNITE, LLC- [GEOGRAPHIC_DATA] [GEOGRAPHIC_DATA] [GEOGRAPHIC_…" at bounding box center [278, 215] width 548 height 363
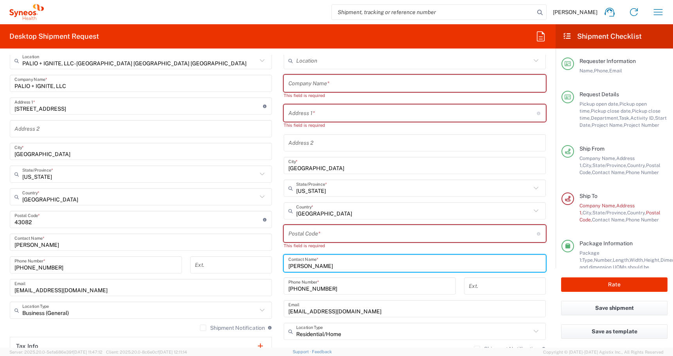
drag, startPoint x: 346, startPoint y: 266, endPoint x: 189, endPoint y: 259, distance: 157.4
click at [189, 259] on div "Ship From PALIO + IGNITE, LLC- [GEOGRAPHIC_DATA] [GEOGRAPHIC_DATA] [GEOGRAPHIC_…" at bounding box center [278, 219] width 548 height 370
drag, startPoint x: 334, startPoint y: 289, endPoint x: 245, endPoint y: 284, distance: 88.6
click at [245, 284] on div "Ship From PALIO + IGNITE, LLC- [GEOGRAPHIC_DATA] [GEOGRAPHIC_DATA] [GEOGRAPHIC_…" at bounding box center [278, 219] width 548 height 370
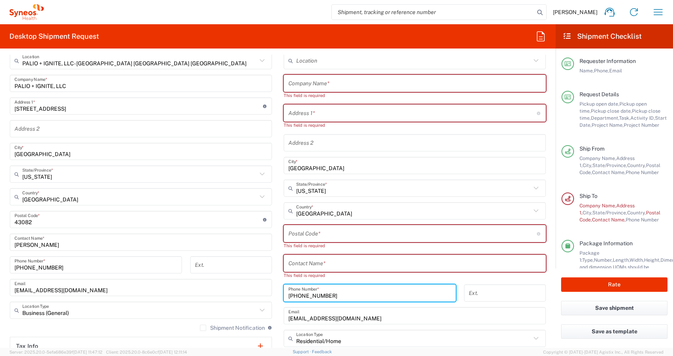
drag, startPoint x: 348, startPoint y: 296, endPoint x: 224, endPoint y: 291, distance: 124.1
click at [232, 291] on div "Ship From PALIO + IGNITE, LLC- [GEOGRAPHIC_DATA] [GEOGRAPHIC_DATA] [GEOGRAPHIC_…" at bounding box center [278, 222] width 548 height 377
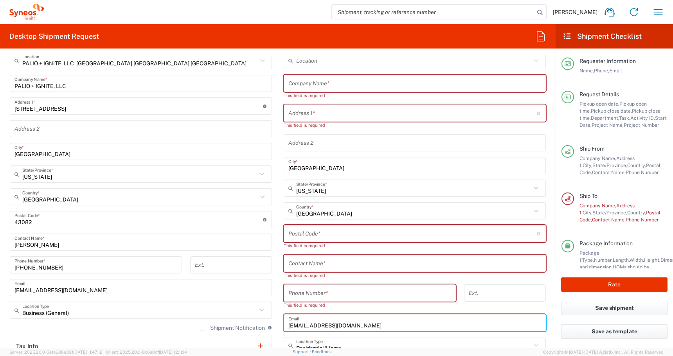
click at [361, 324] on div "[EMAIL_ADDRESS][DOMAIN_NAME] Email" at bounding box center [415, 322] width 262 height 17
click at [361, 324] on input "[EMAIL_ADDRESS][DOMAIN_NAME]" at bounding box center [414, 323] width 253 height 14
drag, startPoint x: 361, startPoint y: 324, endPoint x: 212, endPoint y: 309, distance: 149.4
click at [214, 310] on div "Ship From PALIO + IGNITE, LLC- [GEOGRAPHIC_DATA] [GEOGRAPHIC_DATA] [GEOGRAPHIC_…" at bounding box center [278, 226] width 548 height 385
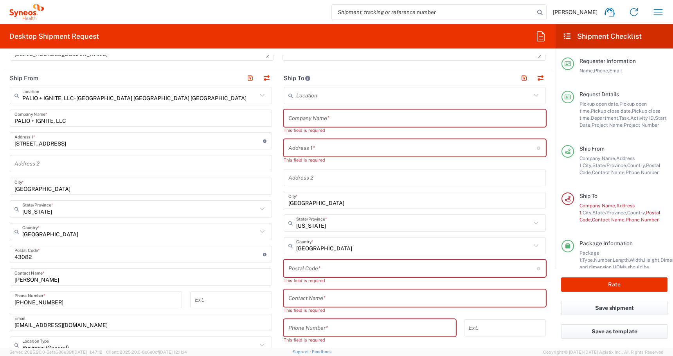
scroll to position [360, 0]
click at [300, 117] on input "text" at bounding box center [414, 119] width 253 height 14
paste input "[PERSON_NAME]"
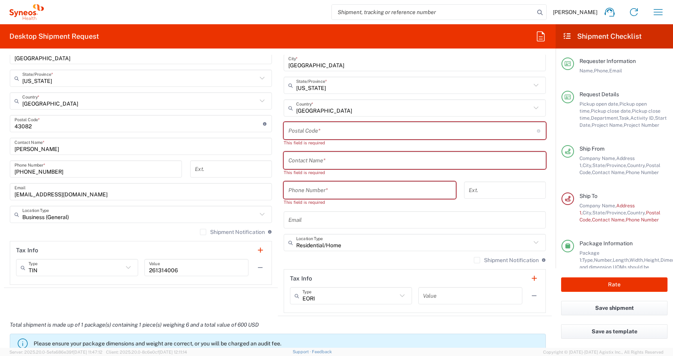
scroll to position [470, 0]
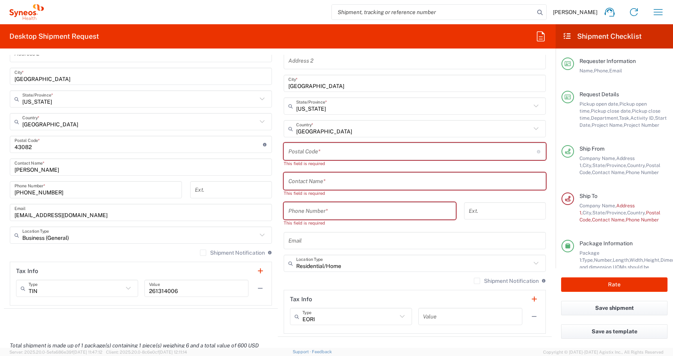
type input "[PERSON_NAME]"
click at [293, 184] on input "text" at bounding box center [414, 181] width 253 height 14
paste input "[PERSON_NAME]"
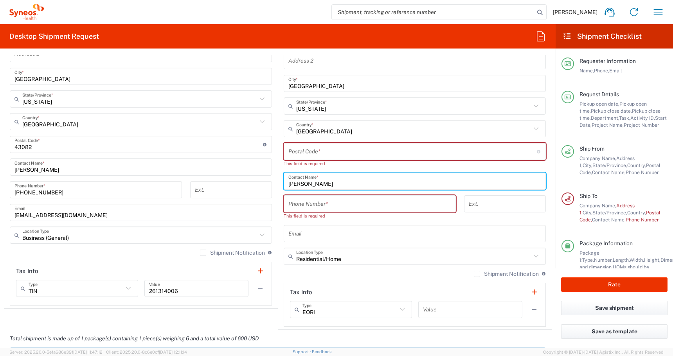
type input "[PERSON_NAME]"
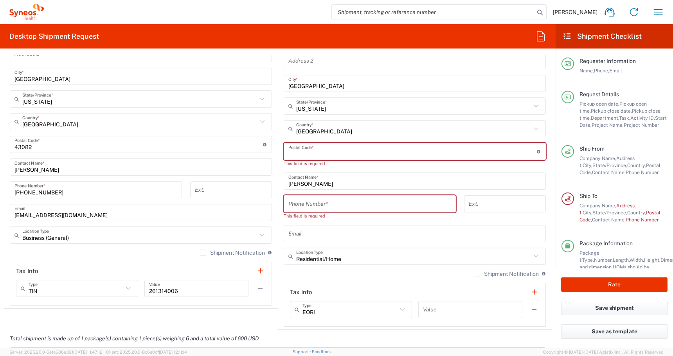
click at [296, 153] on input "undefined" at bounding box center [412, 152] width 248 height 14
paste input "18944"
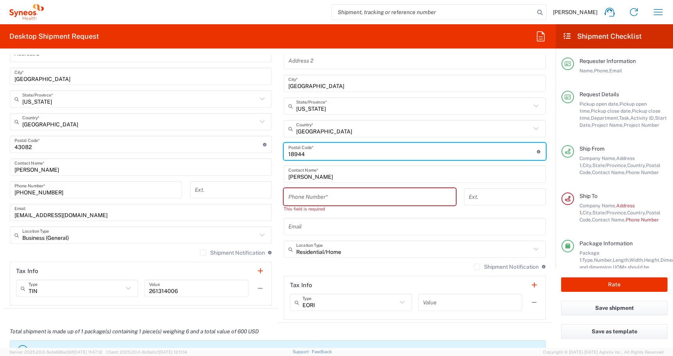
type input "18944"
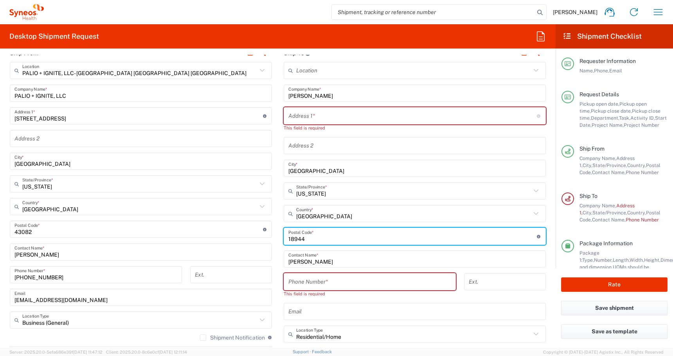
scroll to position [347, 0]
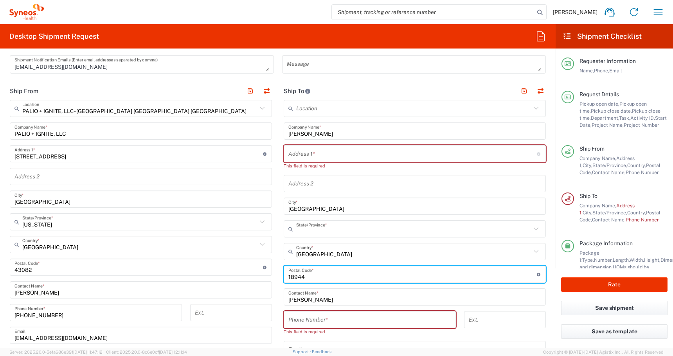
drag, startPoint x: 260, startPoint y: 232, endPoint x: 168, endPoint y: 232, distance: 92.3
click at [168, 232] on div "Ship From PALIO + IGNITE, LLC- [GEOGRAPHIC_DATA] [GEOGRAPHIC_DATA] [GEOGRAPHIC_…" at bounding box center [278, 263] width 548 height 363
type input "[US_STATE]"
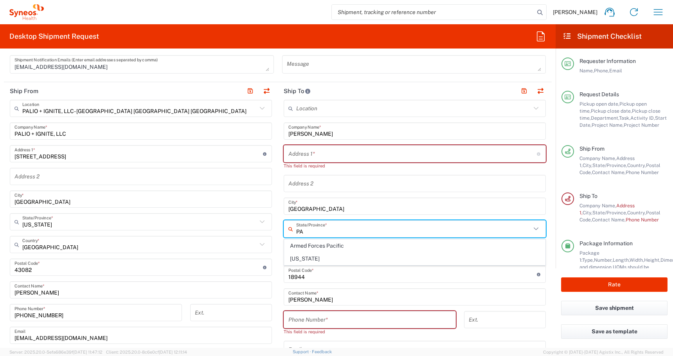
type input "P"
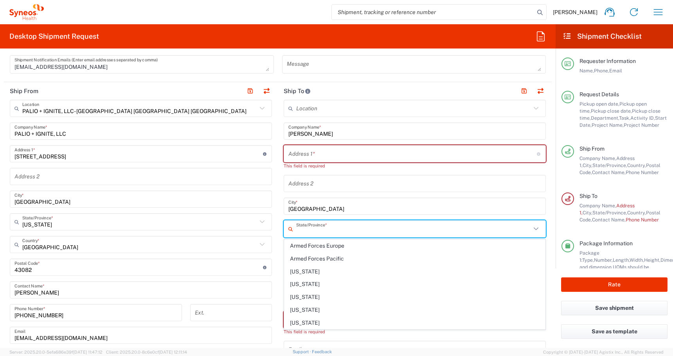
type input "p"
click at [364, 227] on input "p" at bounding box center [413, 229] width 235 height 14
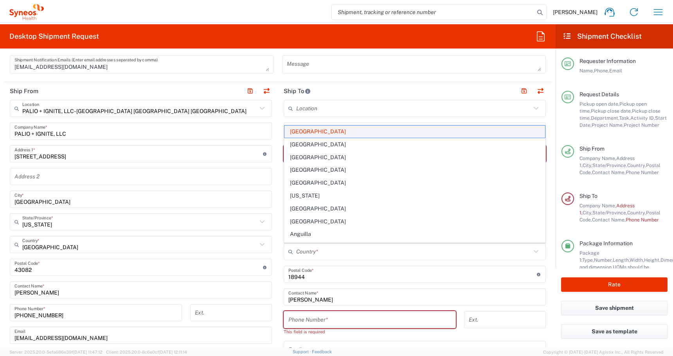
click at [298, 128] on span "[GEOGRAPHIC_DATA]" at bounding box center [414, 132] width 261 height 12
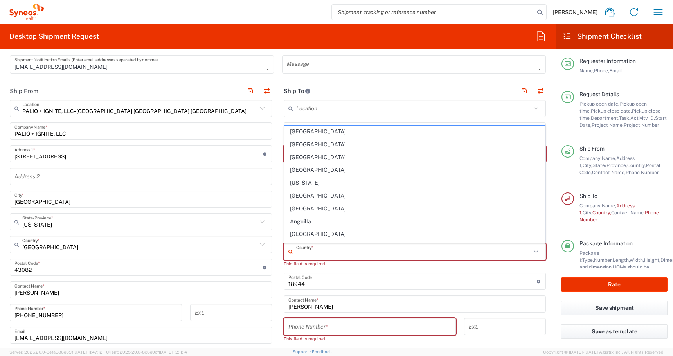
click at [299, 249] on input "text" at bounding box center [413, 252] width 235 height 14
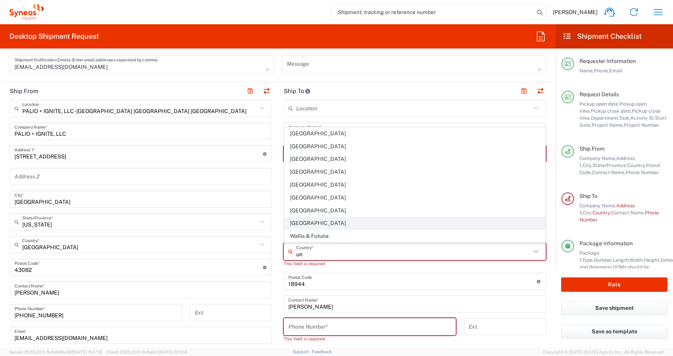
click at [293, 224] on span "[GEOGRAPHIC_DATA]" at bounding box center [414, 223] width 261 height 12
type input "[GEOGRAPHIC_DATA]"
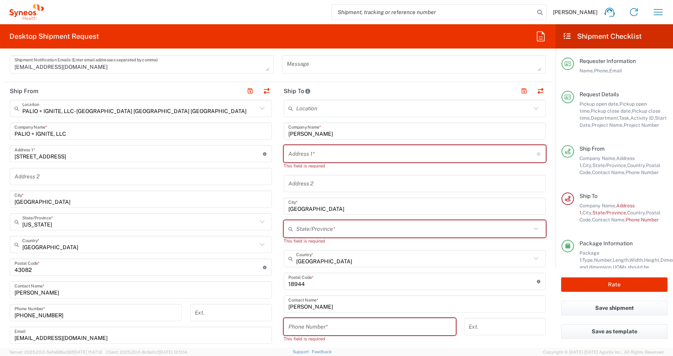
click at [314, 226] on input "text" at bounding box center [413, 229] width 235 height 14
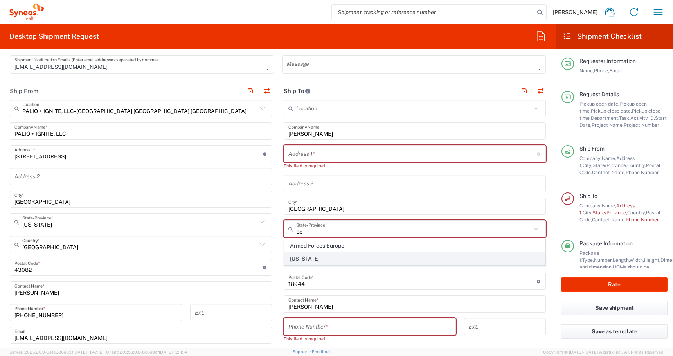
click at [309, 255] on span "[US_STATE]" at bounding box center [414, 259] width 261 height 12
type input "[US_STATE]"
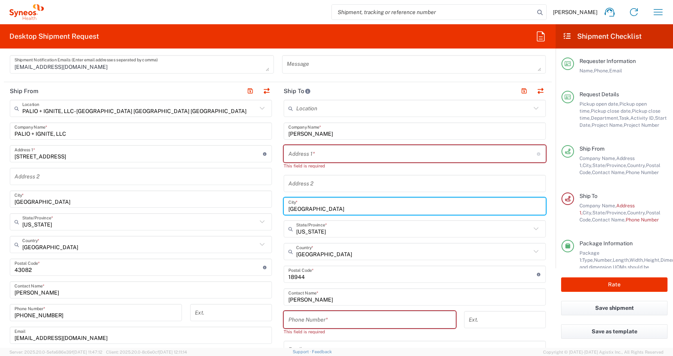
drag, startPoint x: 318, startPoint y: 207, endPoint x: 92, endPoint y: 207, distance: 225.3
click at [92, 207] on div "Ship From PALIO + IGNITE, LLC- [GEOGRAPHIC_DATA] [GEOGRAPHIC_DATA] [GEOGRAPHIC_…" at bounding box center [278, 263] width 548 height 363
paste input "Perkasi"
type input "Perkasie"
click at [291, 155] on input "text" at bounding box center [412, 154] width 248 height 14
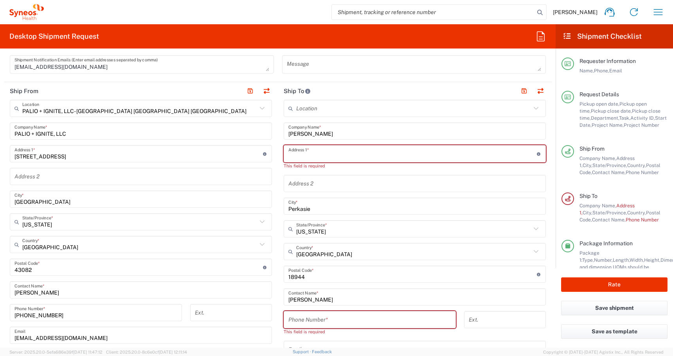
click at [306, 159] on input "text" at bounding box center [412, 154] width 248 height 14
click at [379, 157] on input "text" at bounding box center [412, 154] width 248 height 14
click at [300, 157] on input "text" at bounding box center [412, 154] width 248 height 14
paste input "[STREET_ADDRESS][PERSON_NAME]"
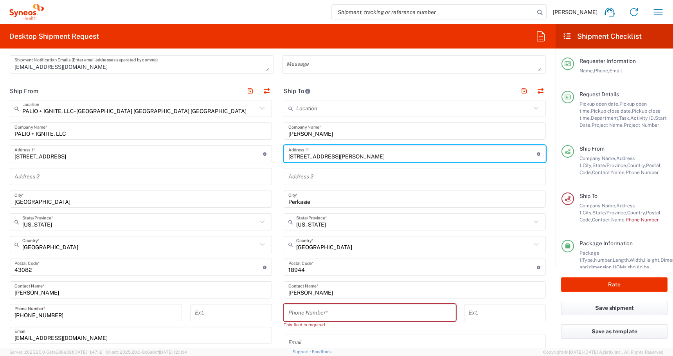
type input "[STREET_ADDRESS][PERSON_NAME]"
click at [321, 310] on input "tel" at bounding box center [369, 313] width 163 height 14
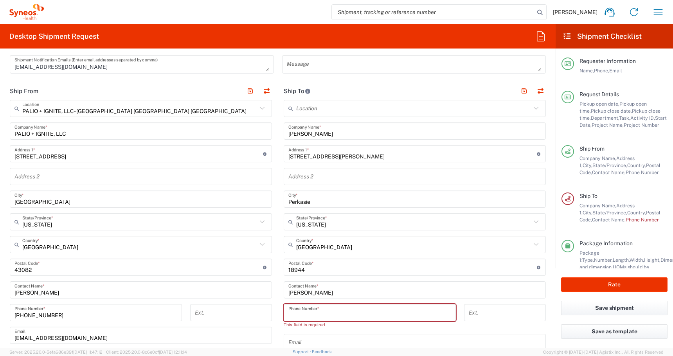
click at [291, 317] on input "tel" at bounding box center [369, 313] width 163 height 14
paste input "[PHONE_NUMBER]"
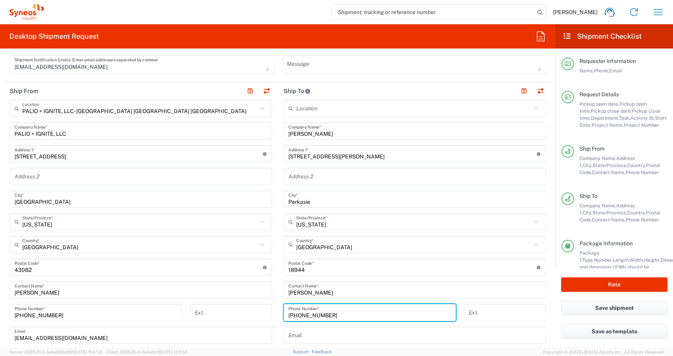
type input "[PHONE_NUMBER]"
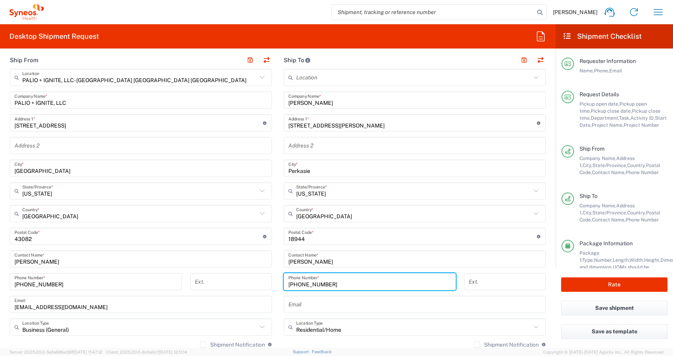
scroll to position [379, 0]
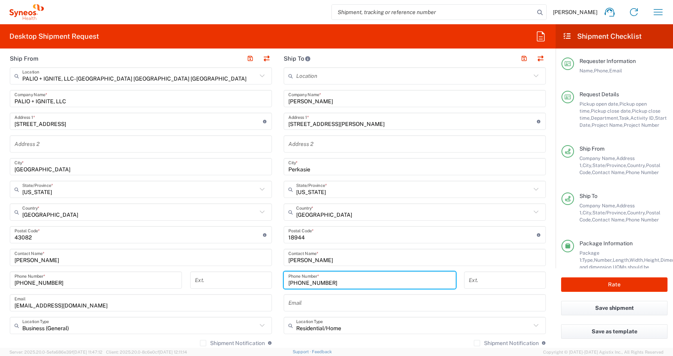
click at [304, 303] on input "text" at bounding box center [414, 303] width 253 height 14
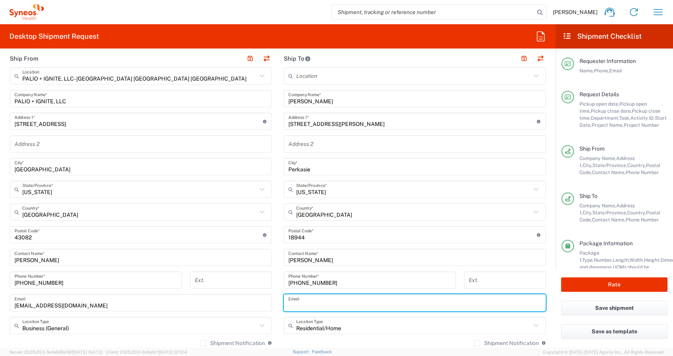
paste input "[PERSON_NAME][EMAIL_ADDRESS][DOMAIN_NAME]"
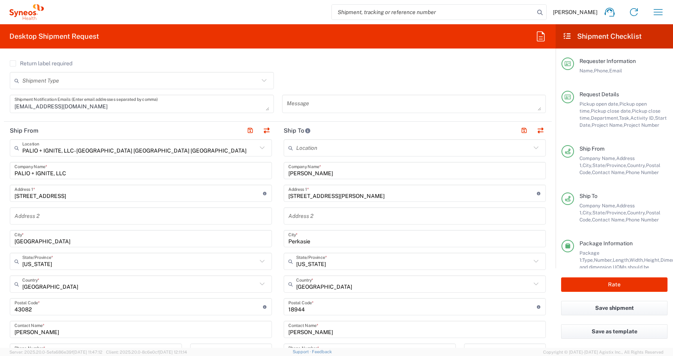
scroll to position [304, 0]
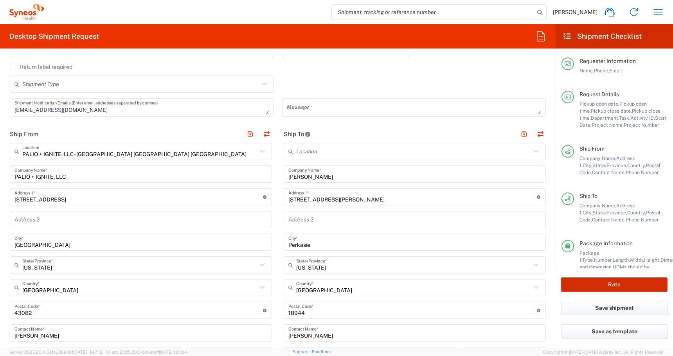
type input "[PERSON_NAME][EMAIL_ADDRESS][DOMAIN_NAME]"
click at [581, 288] on button "Rate" at bounding box center [614, 284] width 106 height 14
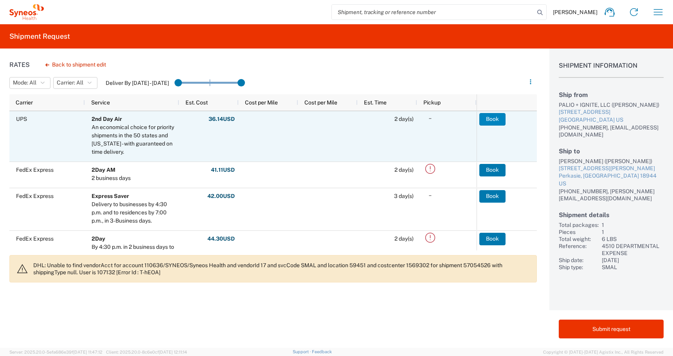
click at [498, 118] on button "Book" at bounding box center [492, 119] width 26 height 13
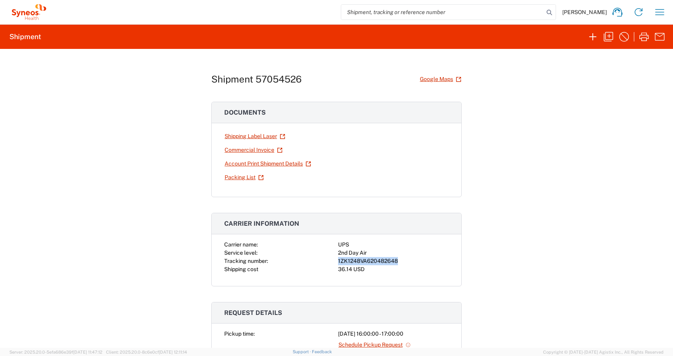
drag, startPoint x: 400, startPoint y: 261, endPoint x: 321, endPoint y: 262, distance: 79.0
click at [321, 262] on div "Carrier name: UPS Service level: 2nd Day Air Tracking number: 1ZK1248VA62048264…" at bounding box center [336, 257] width 225 height 33
copy div "1ZK1248VA620482648"
click at [260, 138] on link "Shipping Label Laser" at bounding box center [254, 136] width 61 height 14
